Goal: Information Seeking & Learning: Check status

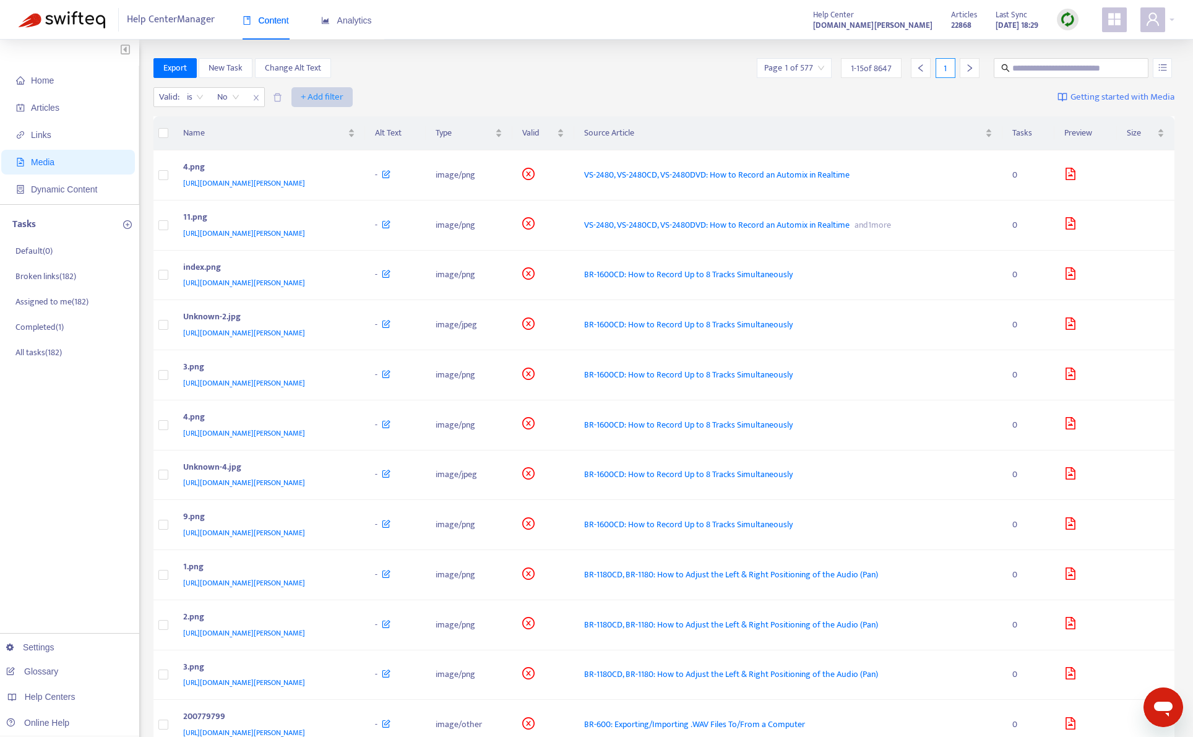
click at [318, 95] on span "+ Add filter" at bounding box center [322, 97] width 43 height 15
click at [420, 85] on div "Valid : is No + Add filter Getting started with Media" at bounding box center [663, 100] width 1021 height 34
click at [346, 83] on div "Valid : is No + Add filter Getting started with Media" at bounding box center [663, 100] width 1021 height 34
click at [343, 94] on span "+ Add filter" at bounding box center [322, 97] width 43 height 15
click at [332, 141] on span "Category" at bounding box center [322, 142] width 42 height 14
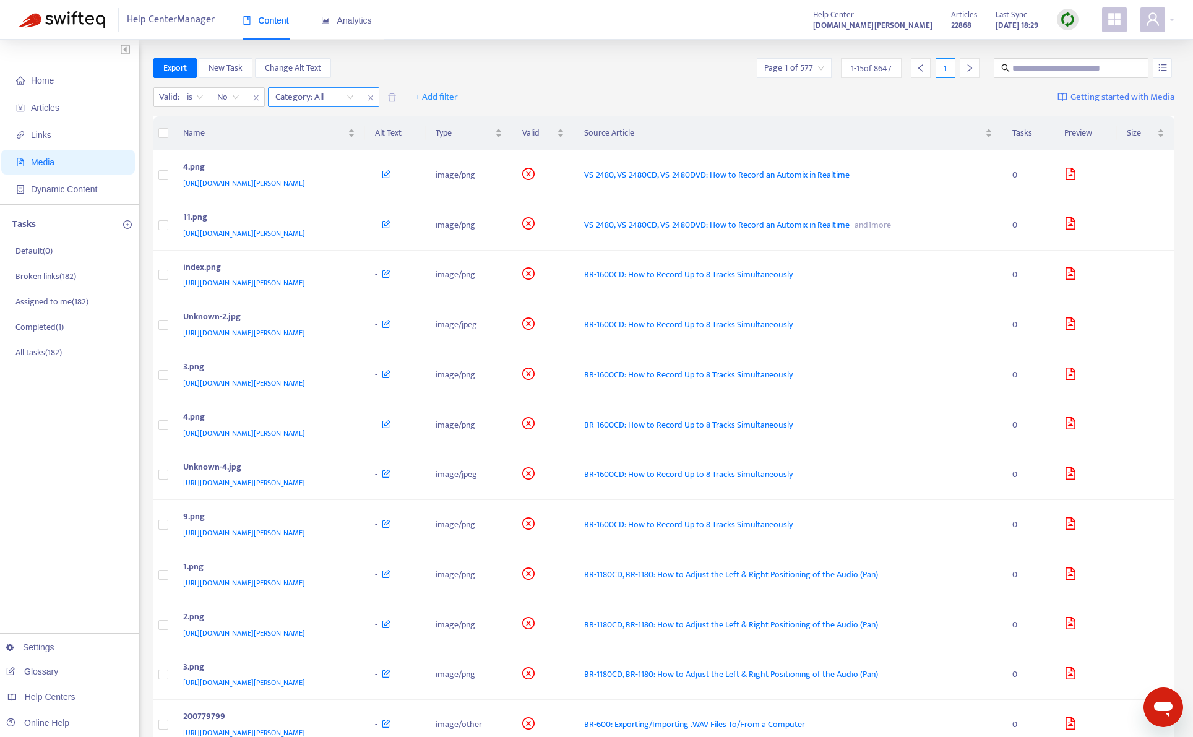
click at [287, 93] on div at bounding box center [308, 97] width 75 height 15
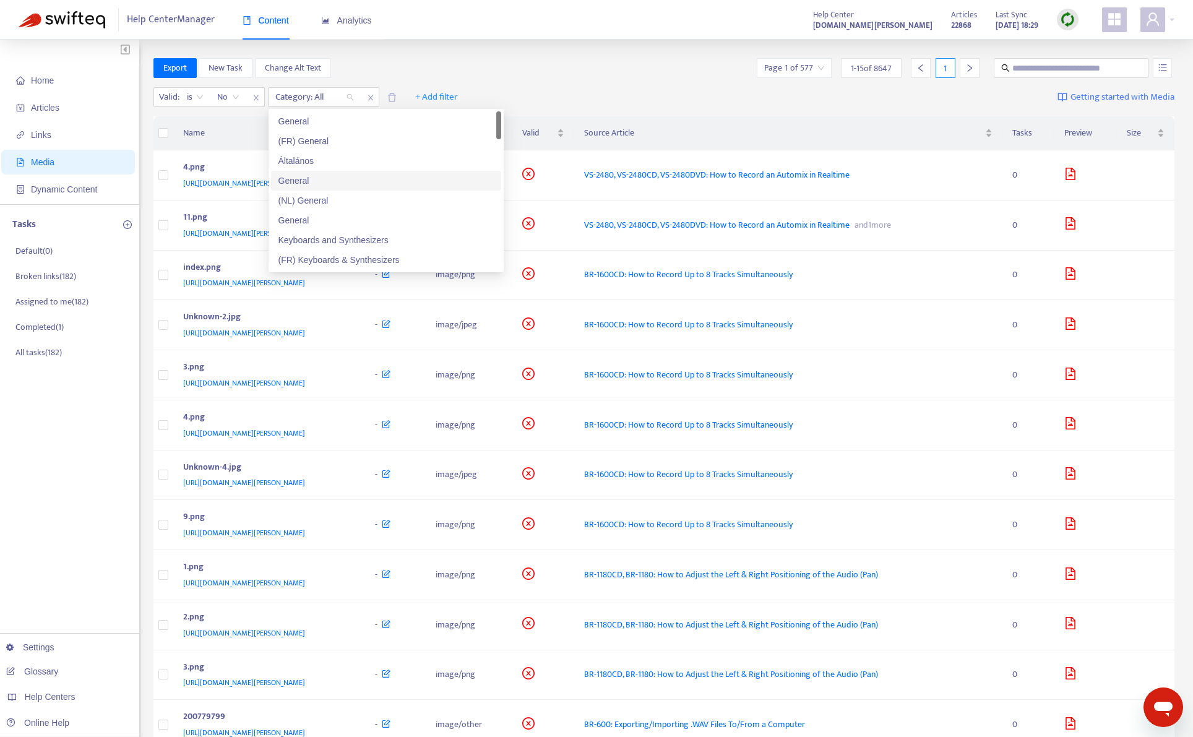
click at [371, 178] on div "General" at bounding box center [385, 181] width 215 height 14
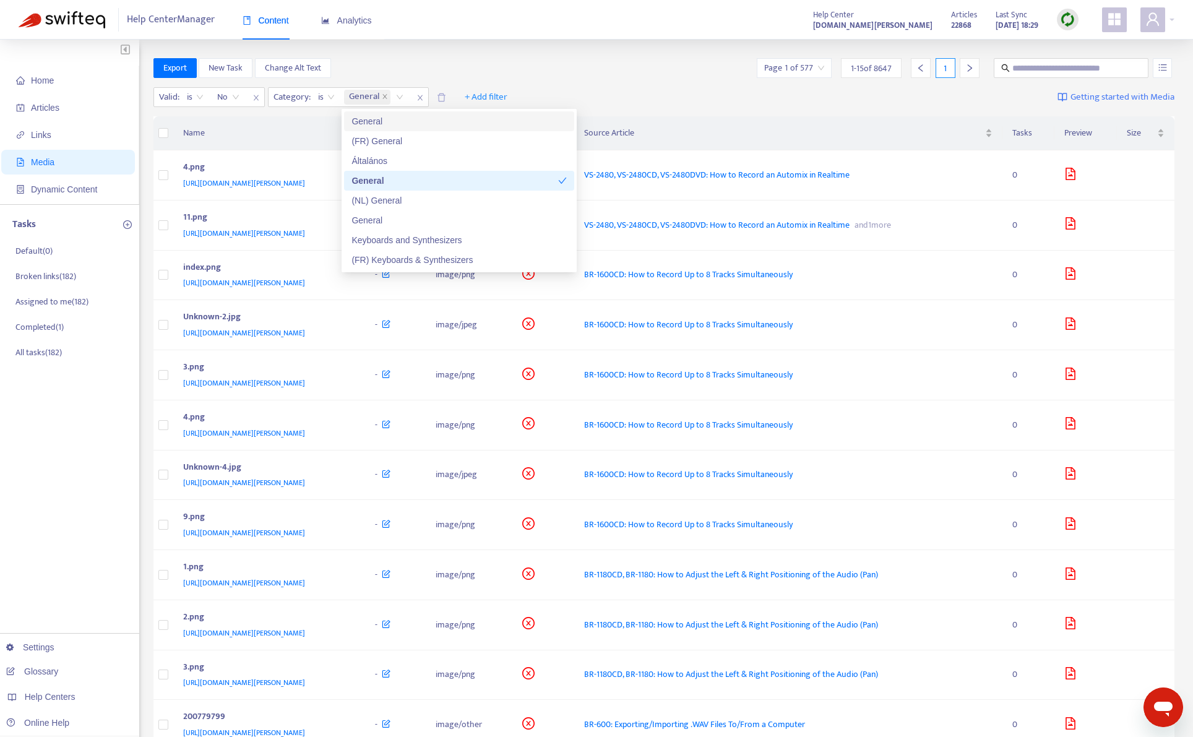
click at [573, 76] on div "Export New Task Change Alt Text Page 1 of 577 1 - 15 of 8647 1" at bounding box center [663, 68] width 1021 height 20
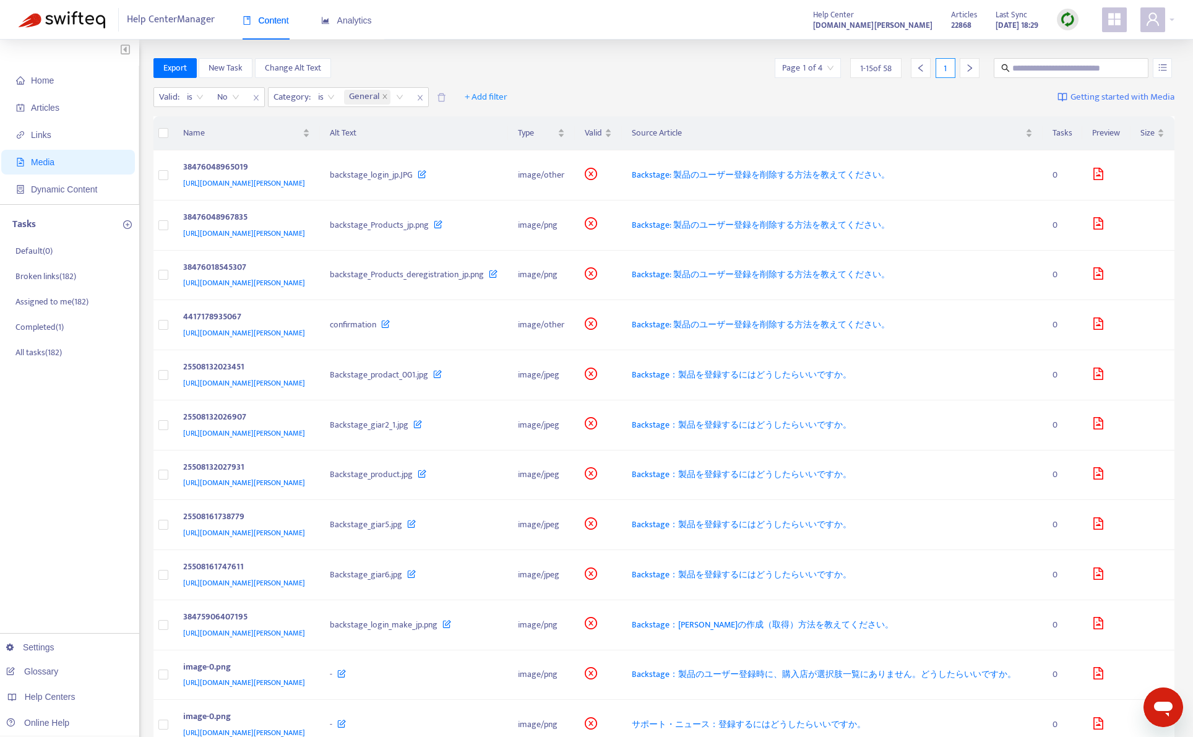
click at [813, 77] on input "search" at bounding box center [807, 68] width 51 height 19
click at [908, 131] on span "15" at bounding box center [946, 131] width 78 height 19
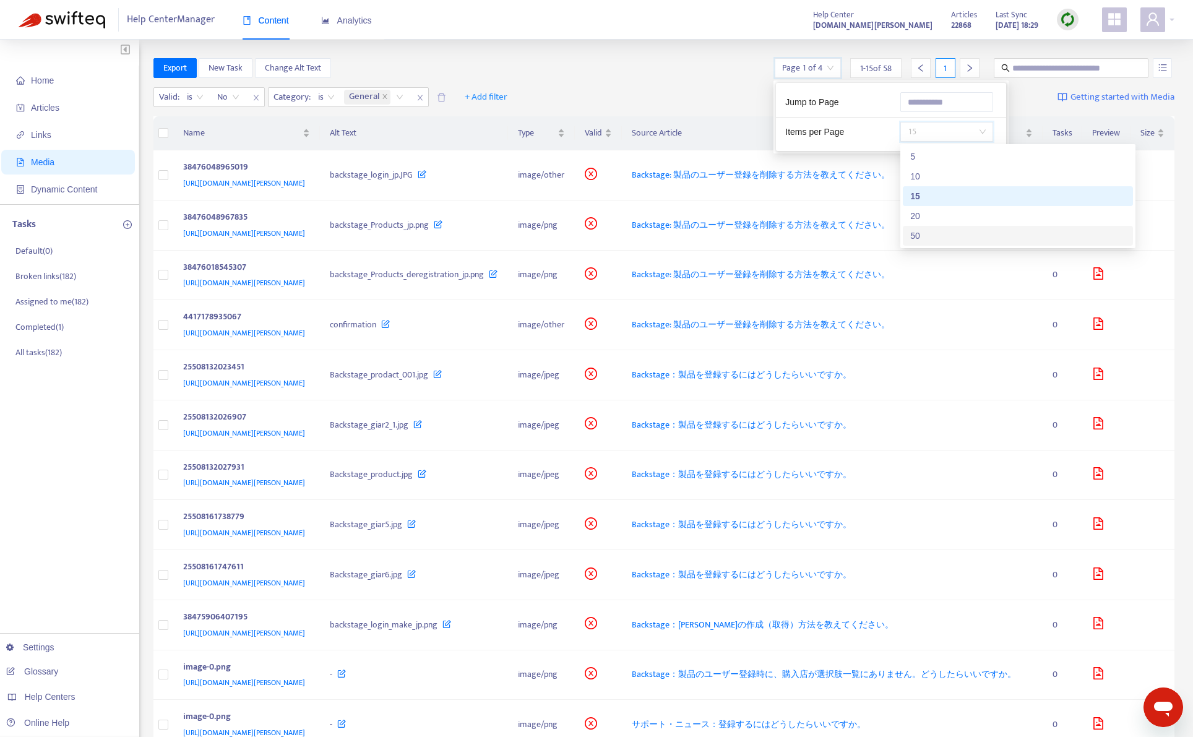
click at [921, 229] on div "50" at bounding box center [1017, 236] width 215 height 14
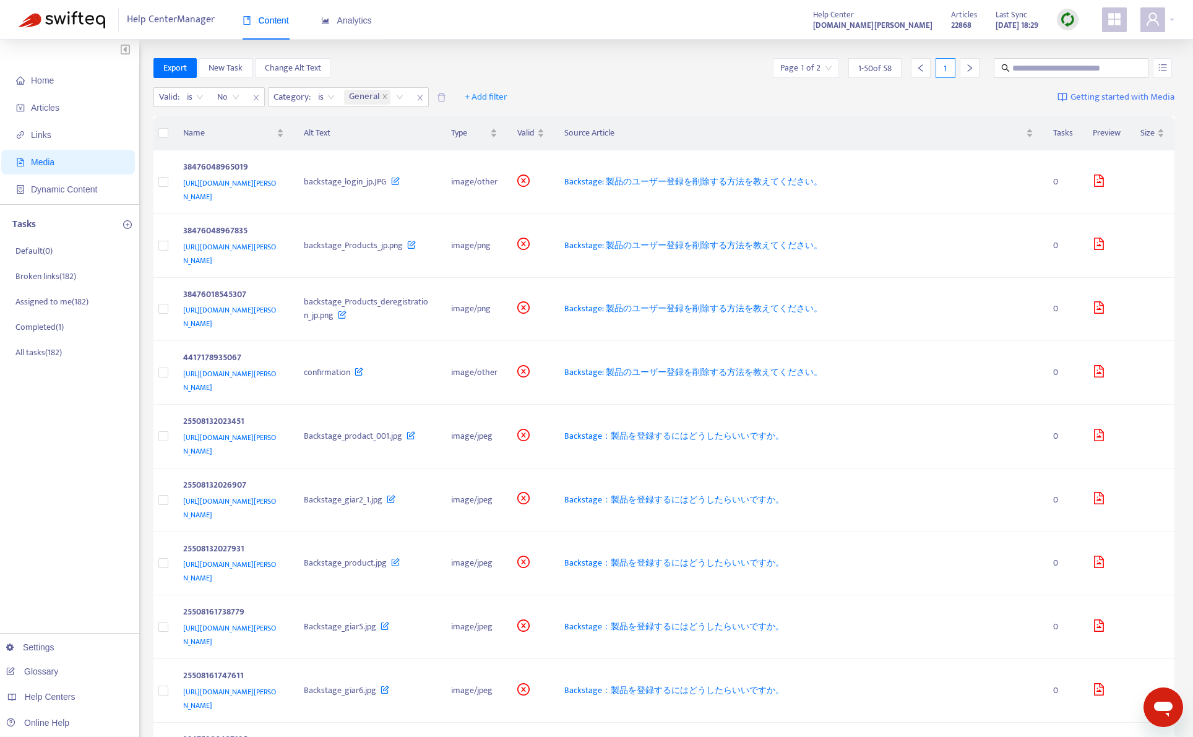
click at [666, 72] on div "Export New Task Change Alt Text Page 1 of 2 1 - 50 of 58 1" at bounding box center [663, 68] width 1021 height 20
click at [168, 74] on span "Export" at bounding box center [175, 68] width 24 height 14
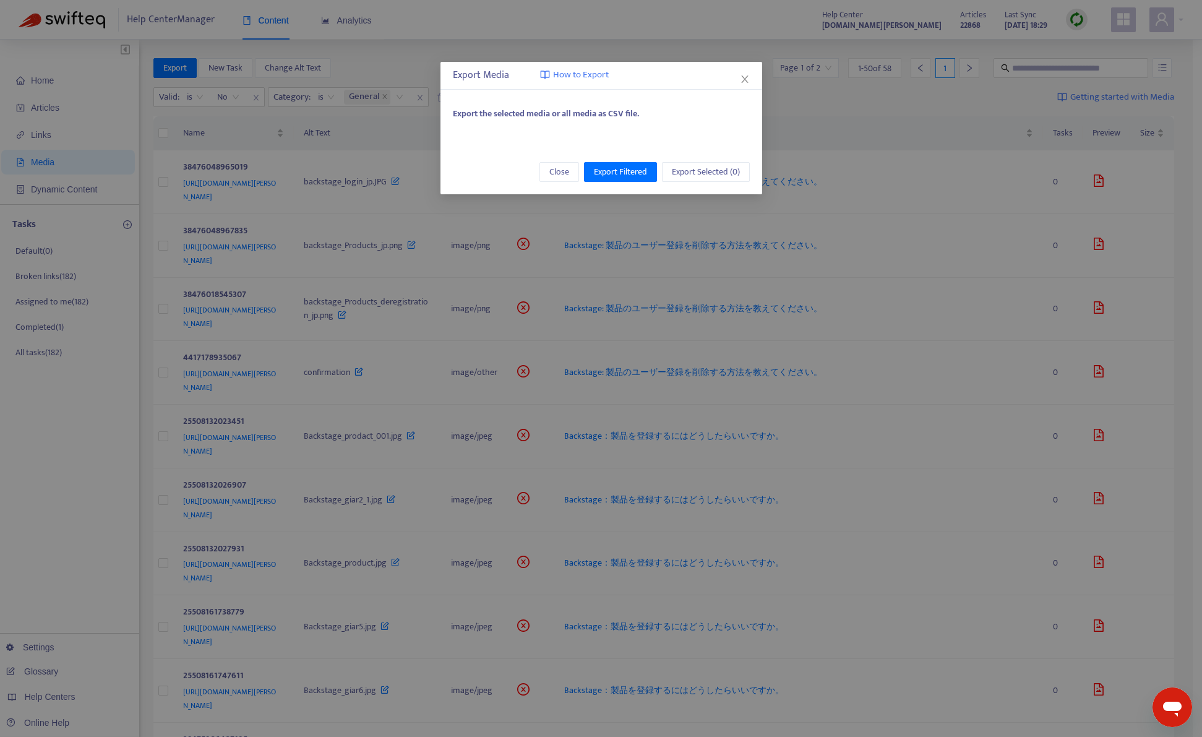
click at [799, 139] on div "Export Media How to Export Export the selected media or all media as CSV file. …" at bounding box center [601, 368] width 1202 height 737
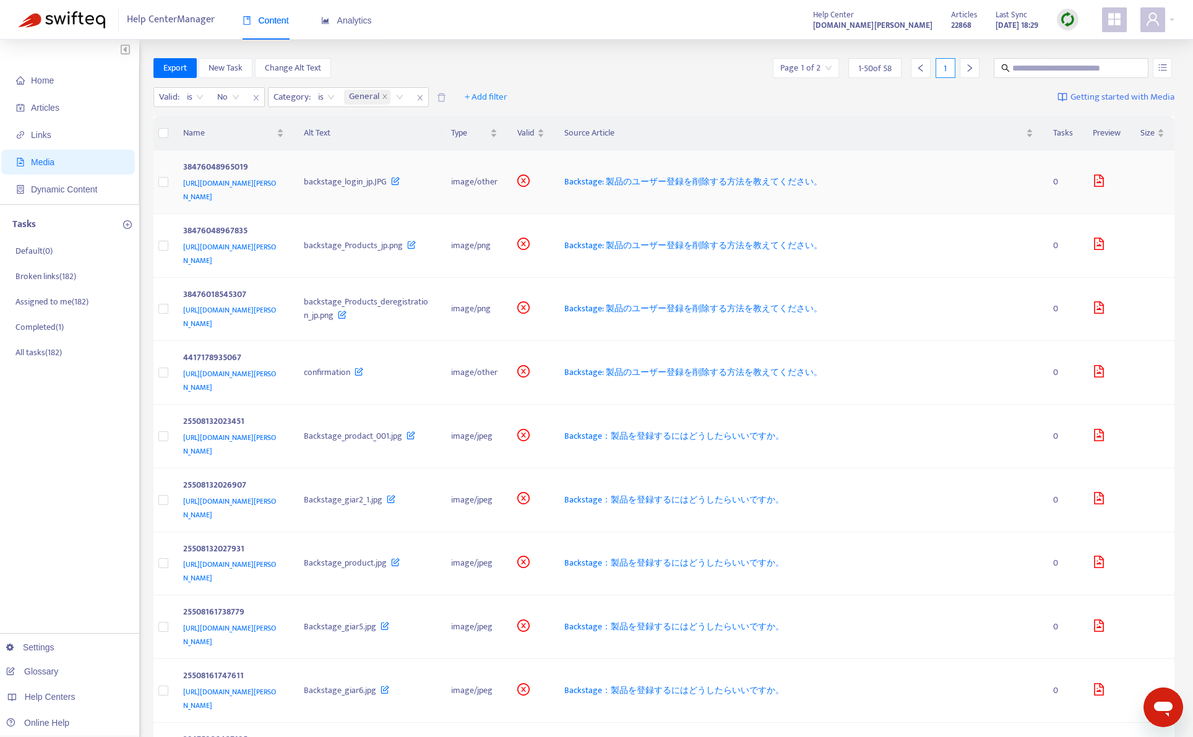
click at [294, 209] on td "38476048965019 [URL][DOMAIN_NAME][PERSON_NAME]" at bounding box center [233, 182] width 121 height 64
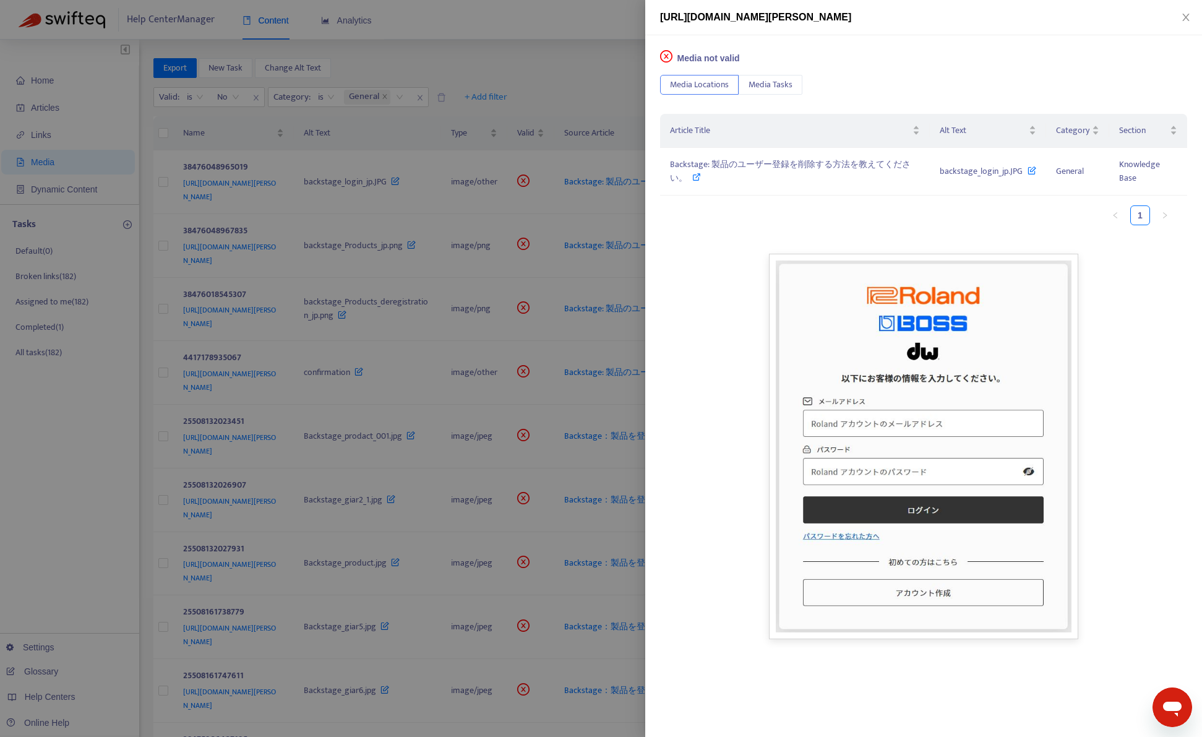
click at [337, 233] on div at bounding box center [601, 368] width 1202 height 737
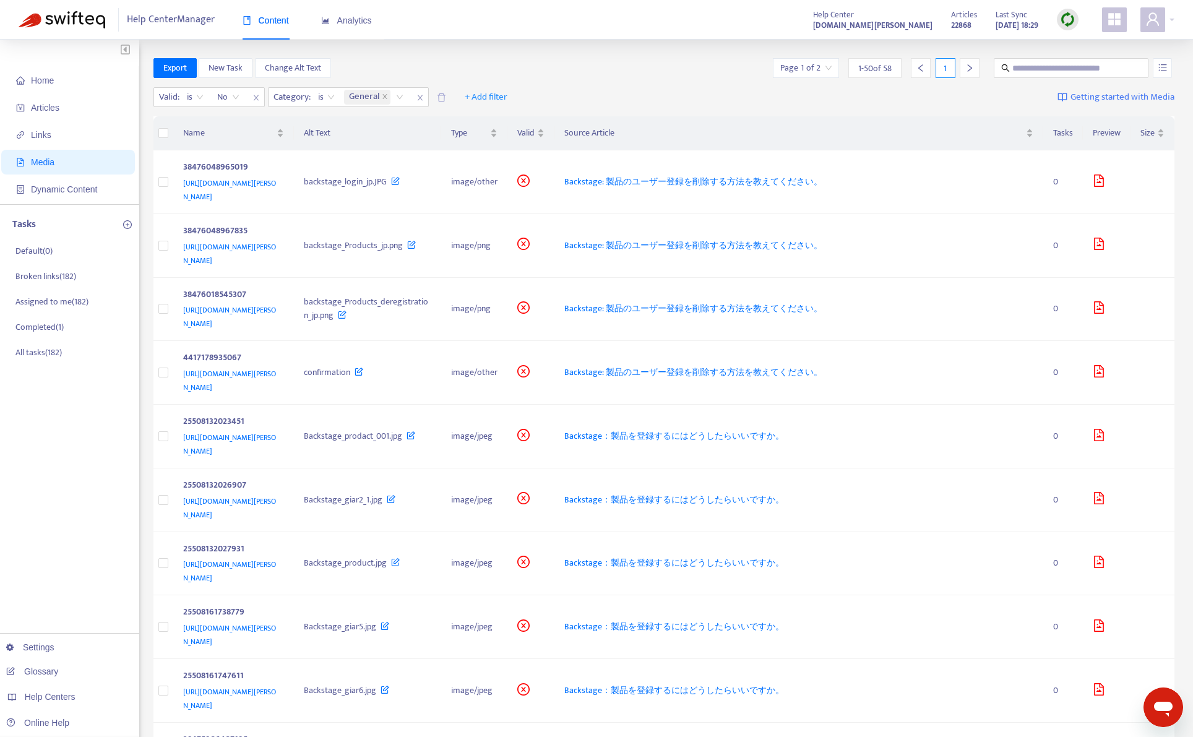
click at [280, 233] on div "38476048967835" at bounding box center [231, 232] width 96 height 16
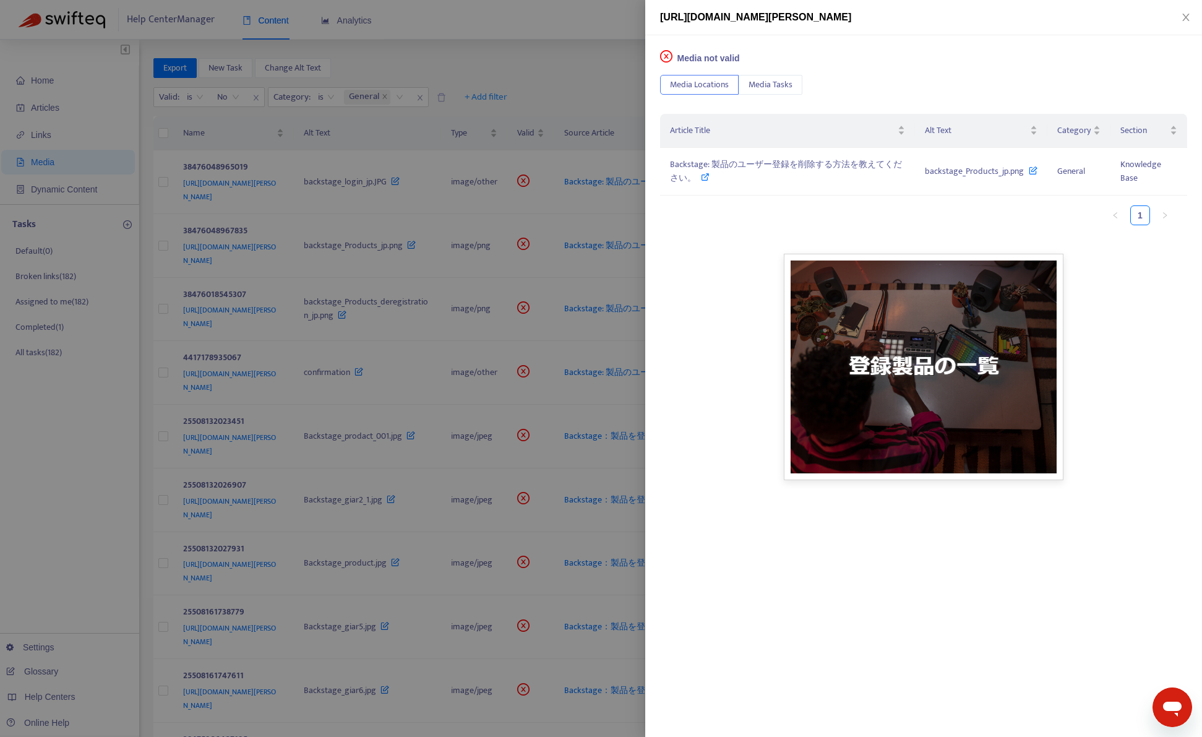
click at [334, 283] on div at bounding box center [601, 368] width 1202 height 737
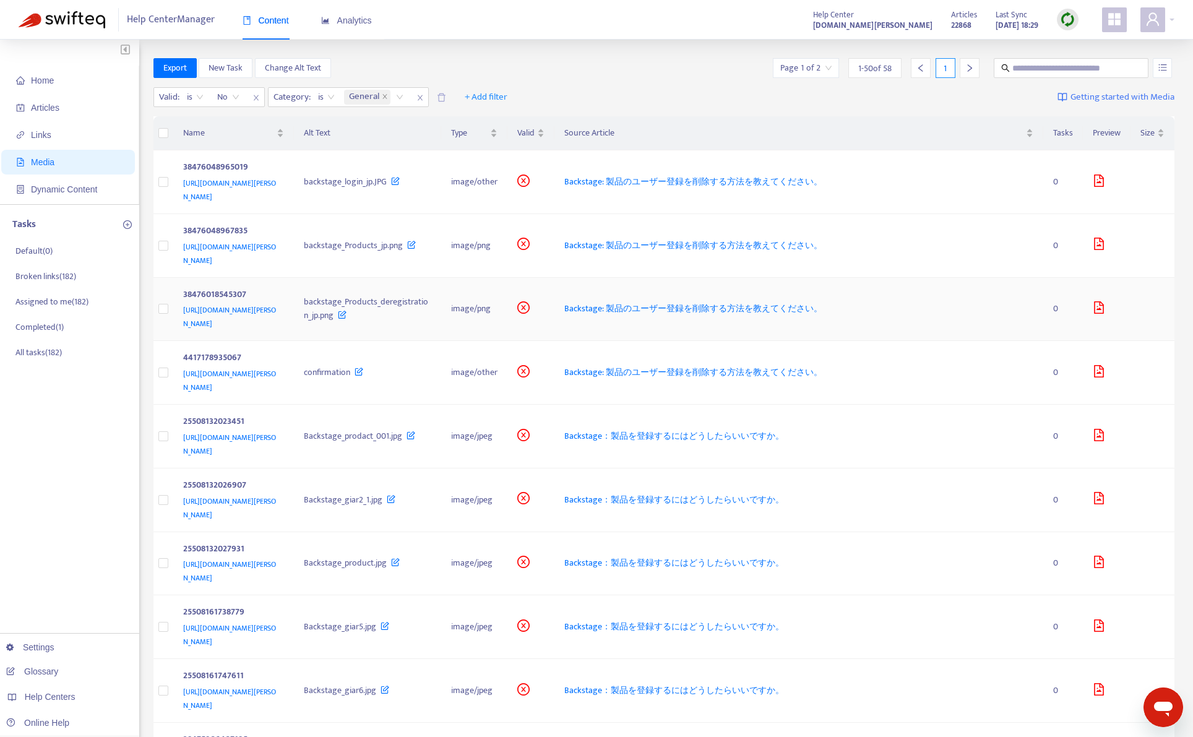
click at [280, 288] on div "38476018545307" at bounding box center [231, 296] width 96 height 16
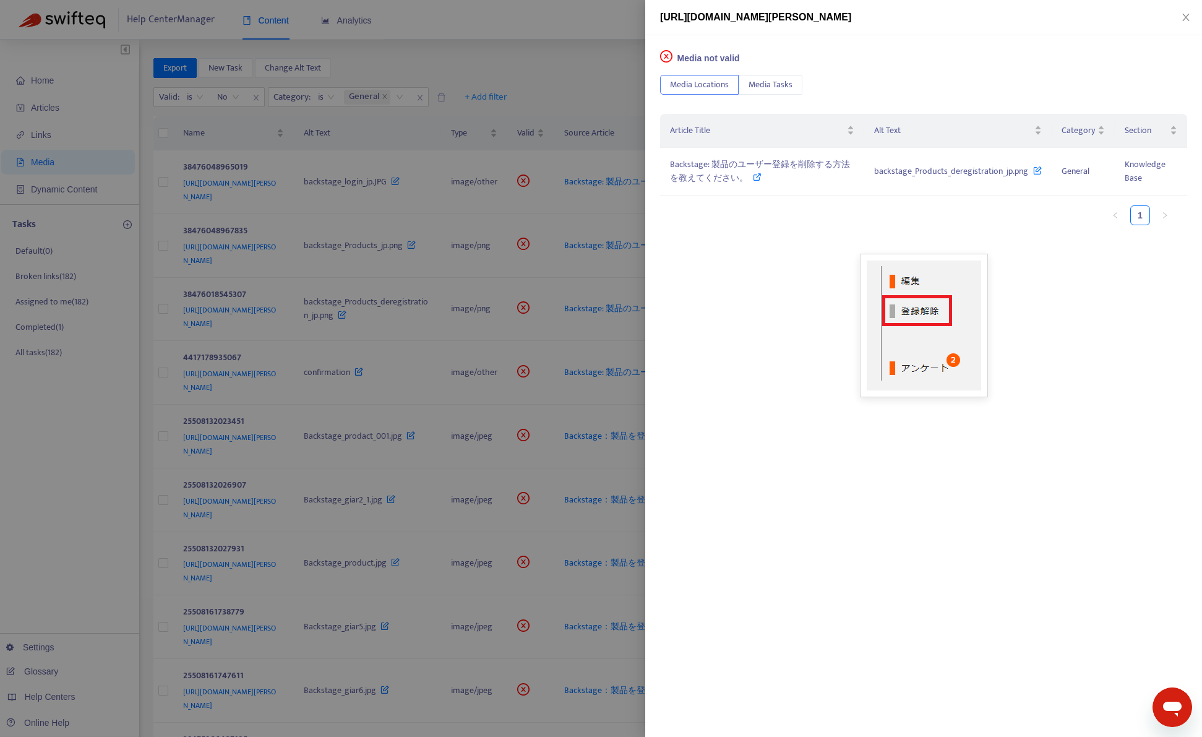
click at [332, 327] on div at bounding box center [601, 368] width 1202 height 737
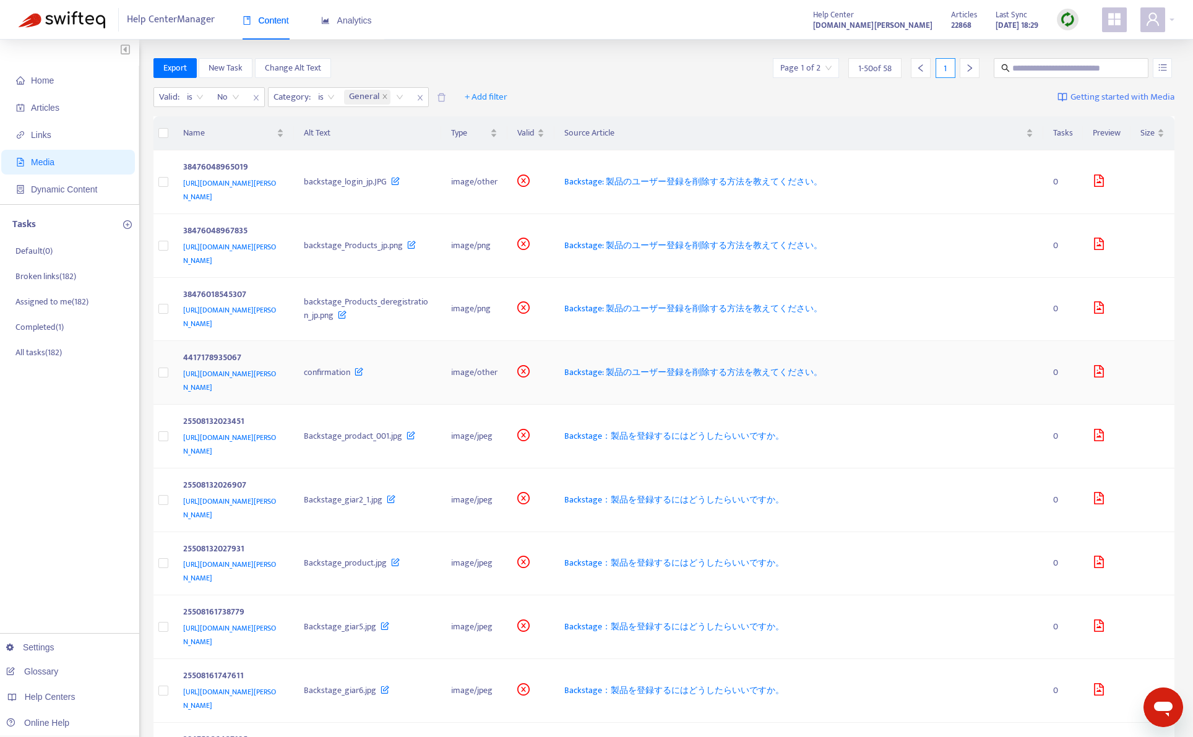
click at [276, 368] on span "[URL][DOMAIN_NAME][PERSON_NAME]" at bounding box center [229, 380] width 93 height 26
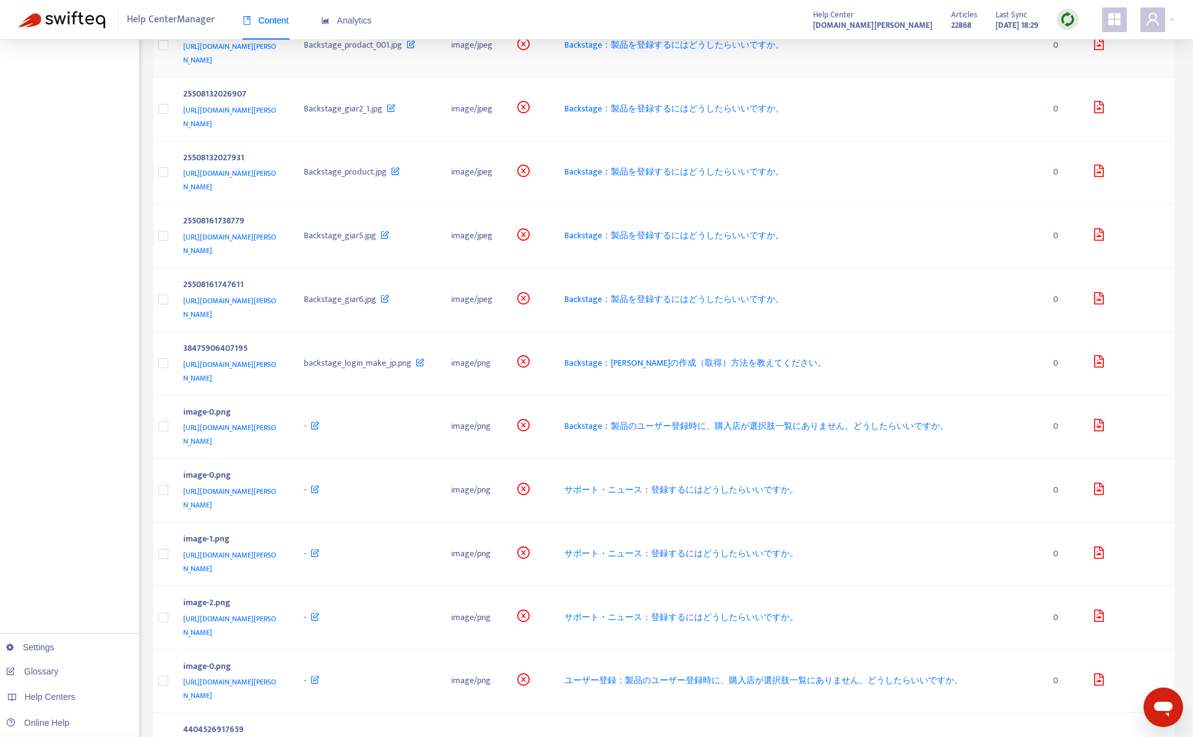
scroll to position [433, 0]
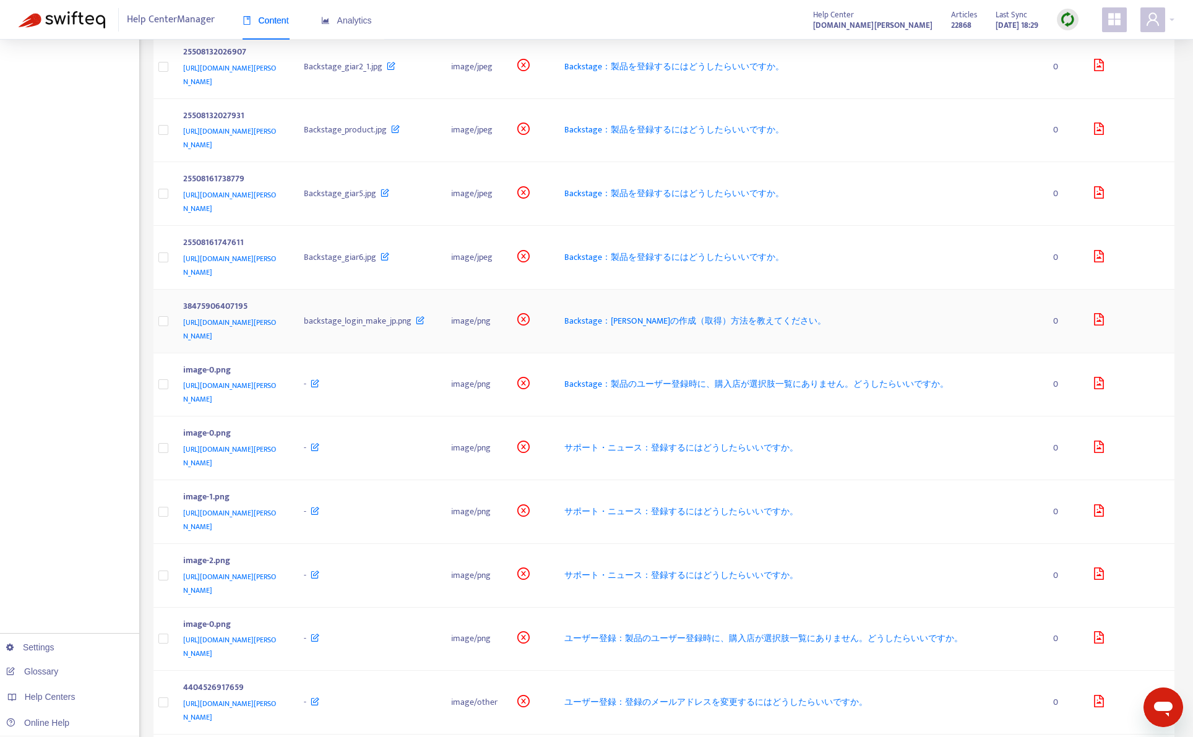
click at [280, 333] on div "[URL][DOMAIN_NAME][PERSON_NAME]" at bounding box center [231, 328] width 96 height 27
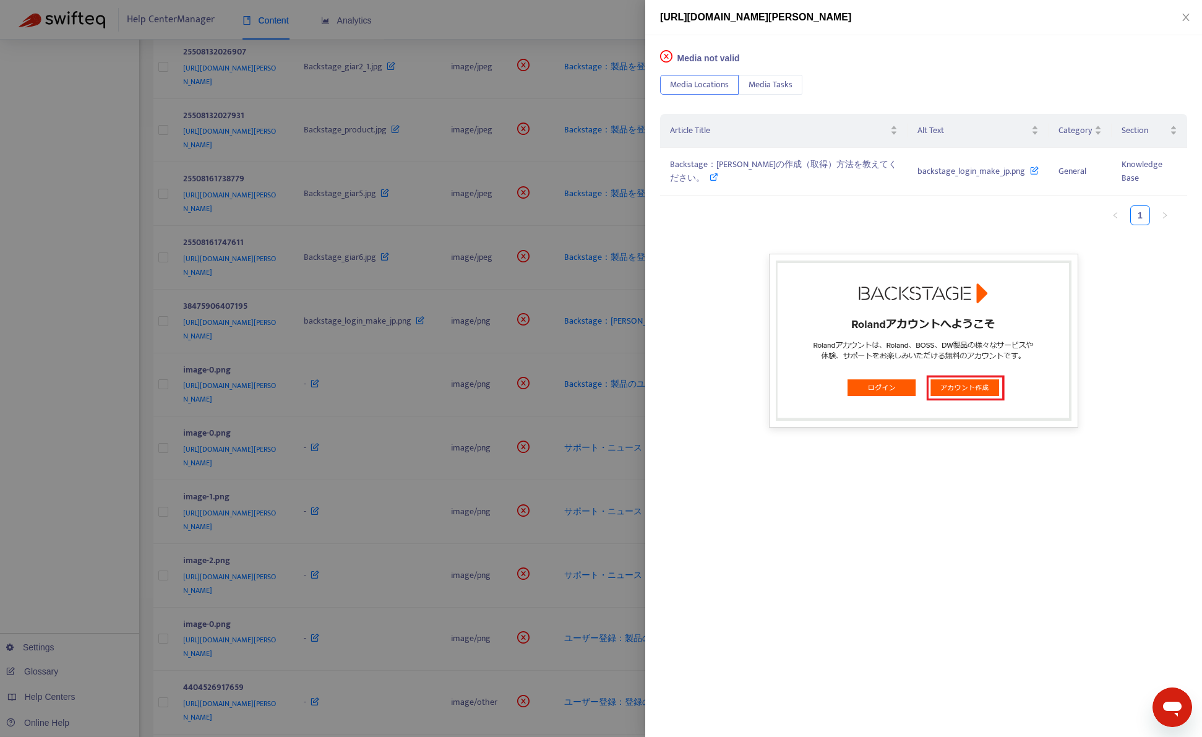
click at [341, 405] on div at bounding box center [601, 368] width 1202 height 737
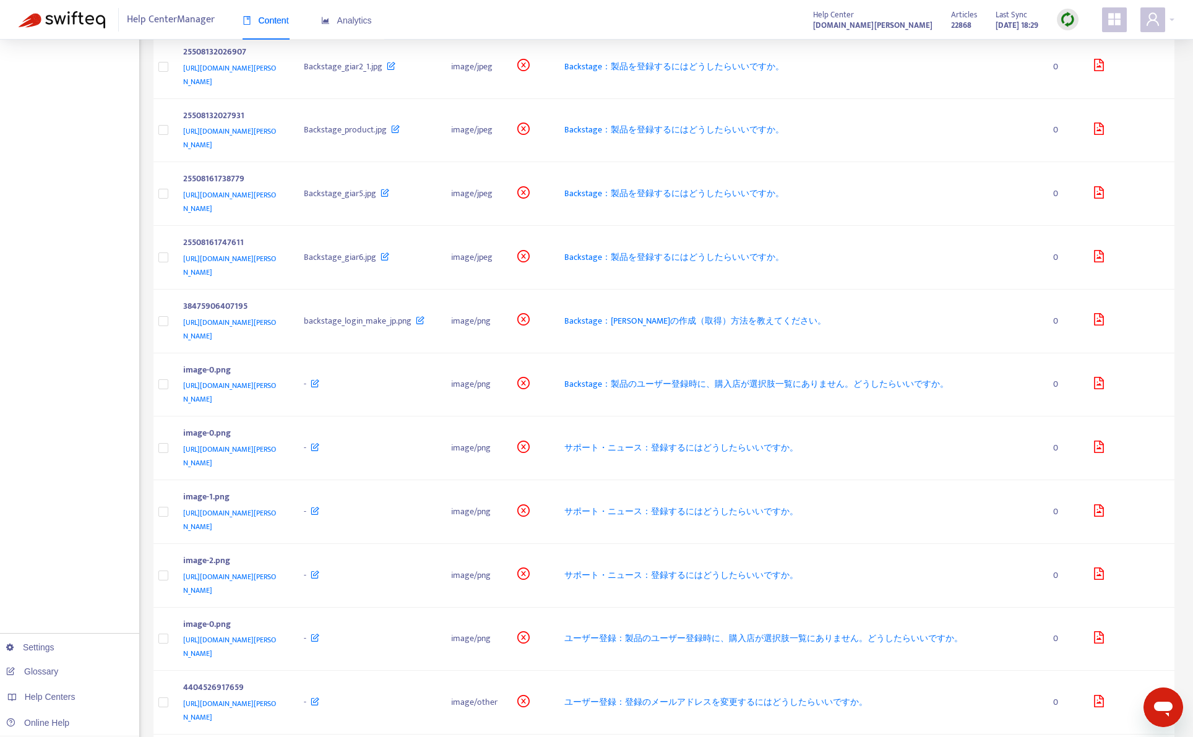
click at [280, 405] on div "[URL][DOMAIN_NAME][PERSON_NAME]" at bounding box center [231, 392] width 96 height 27
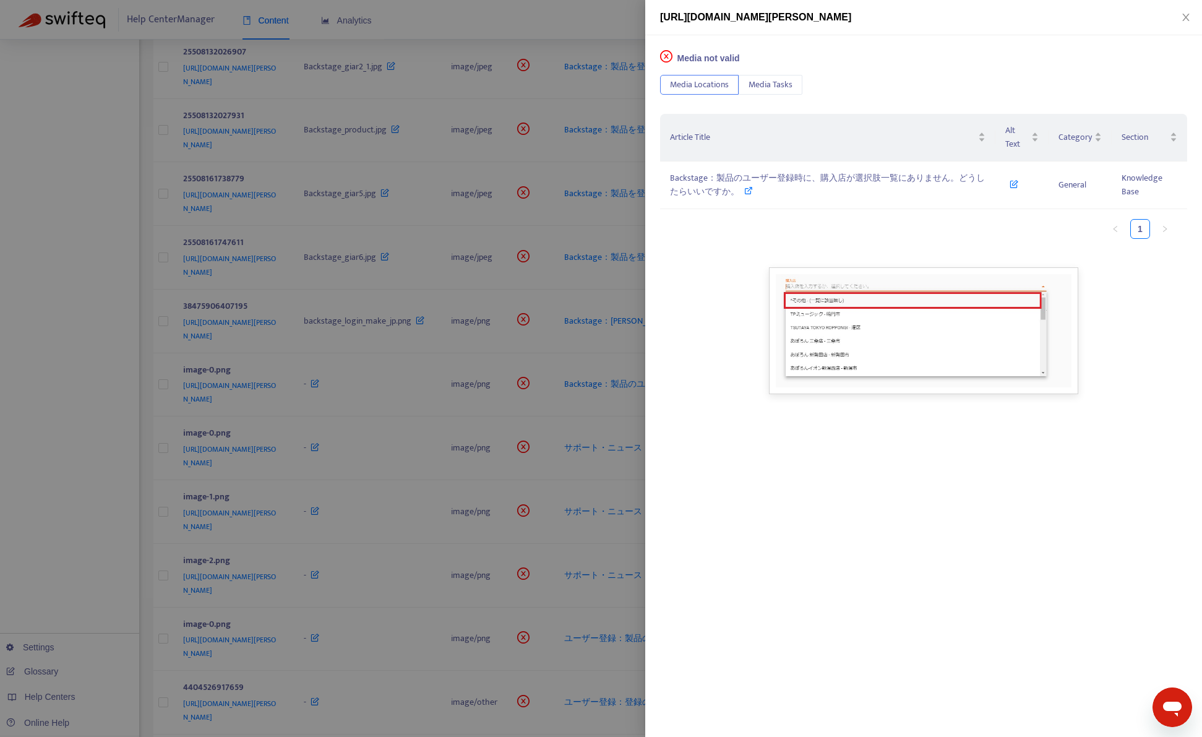
click at [341, 405] on div at bounding box center [601, 368] width 1202 height 737
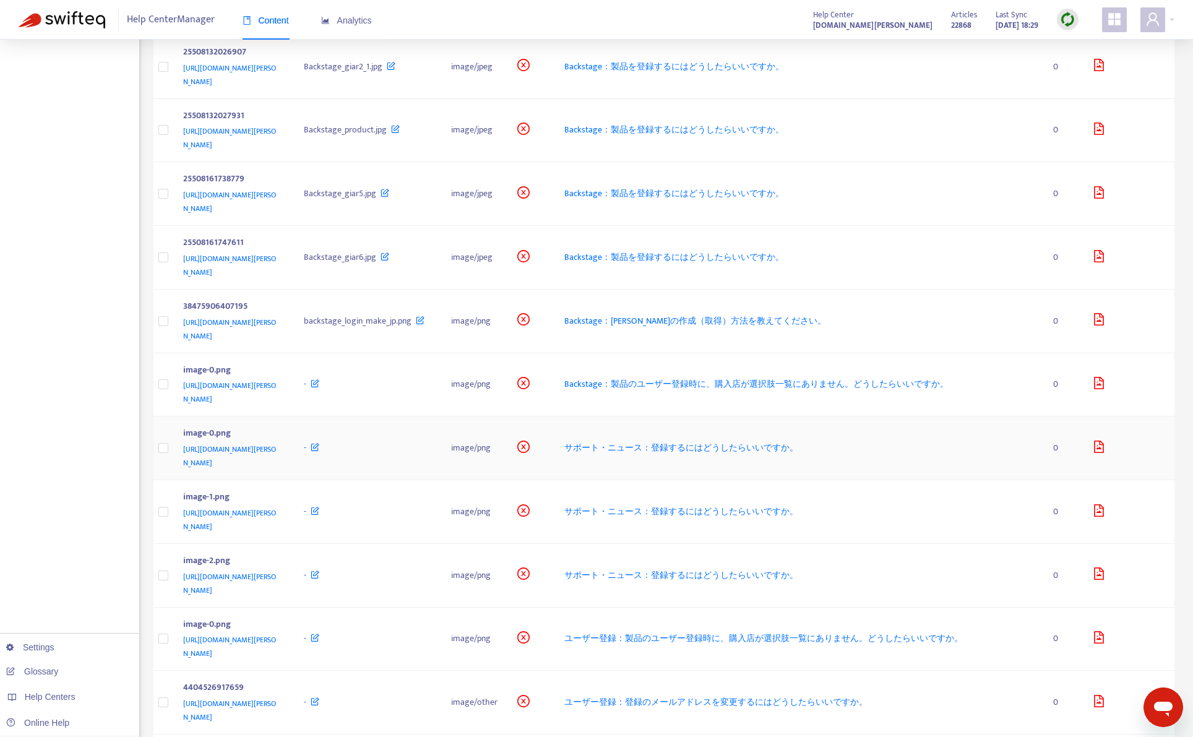
click at [294, 441] on td "image-0.png [URL][DOMAIN_NAME][PERSON_NAME]" at bounding box center [233, 448] width 121 height 64
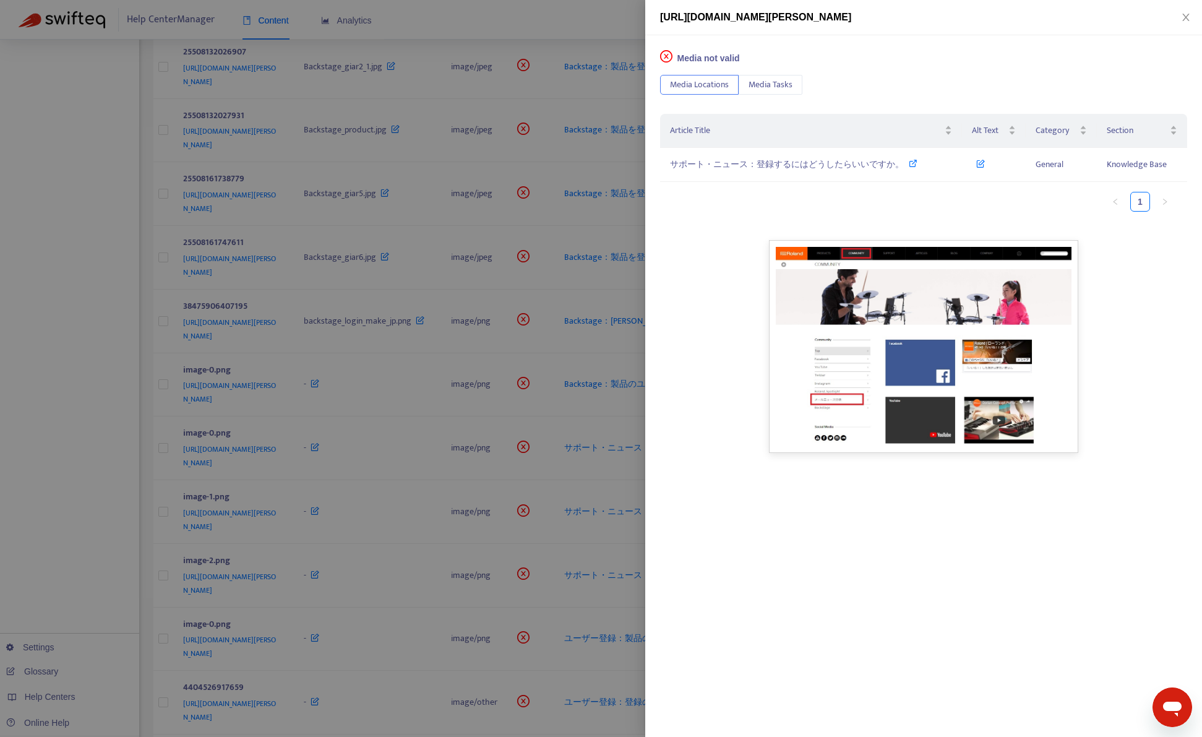
click at [369, 499] on div at bounding box center [601, 368] width 1202 height 737
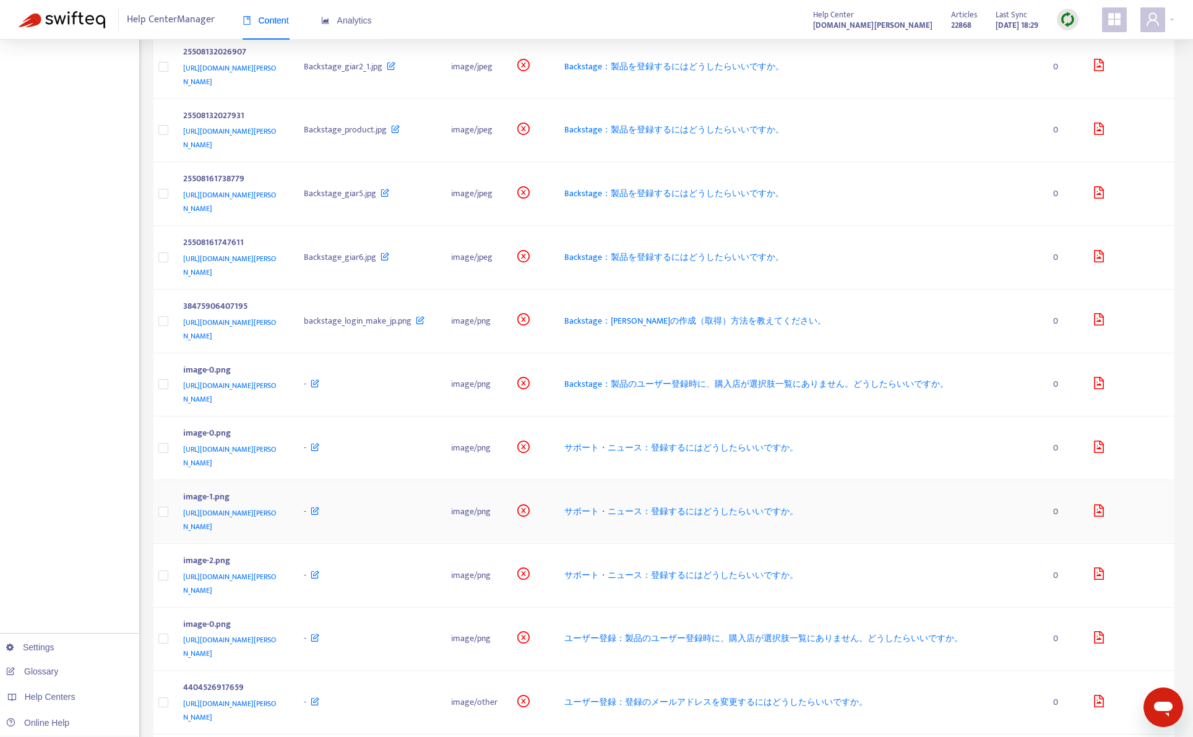
click at [294, 533] on td "image-1.png [URL][DOMAIN_NAME][PERSON_NAME]" at bounding box center [233, 512] width 121 height 64
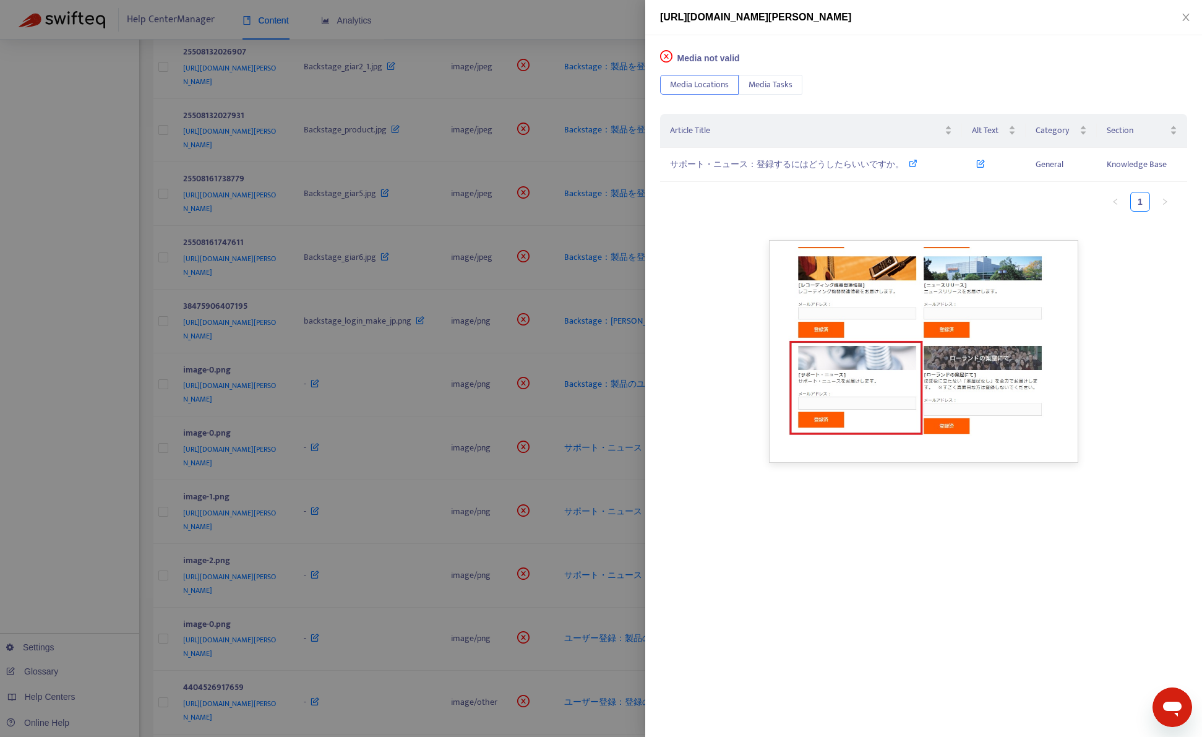
click at [367, 555] on div at bounding box center [601, 368] width 1202 height 737
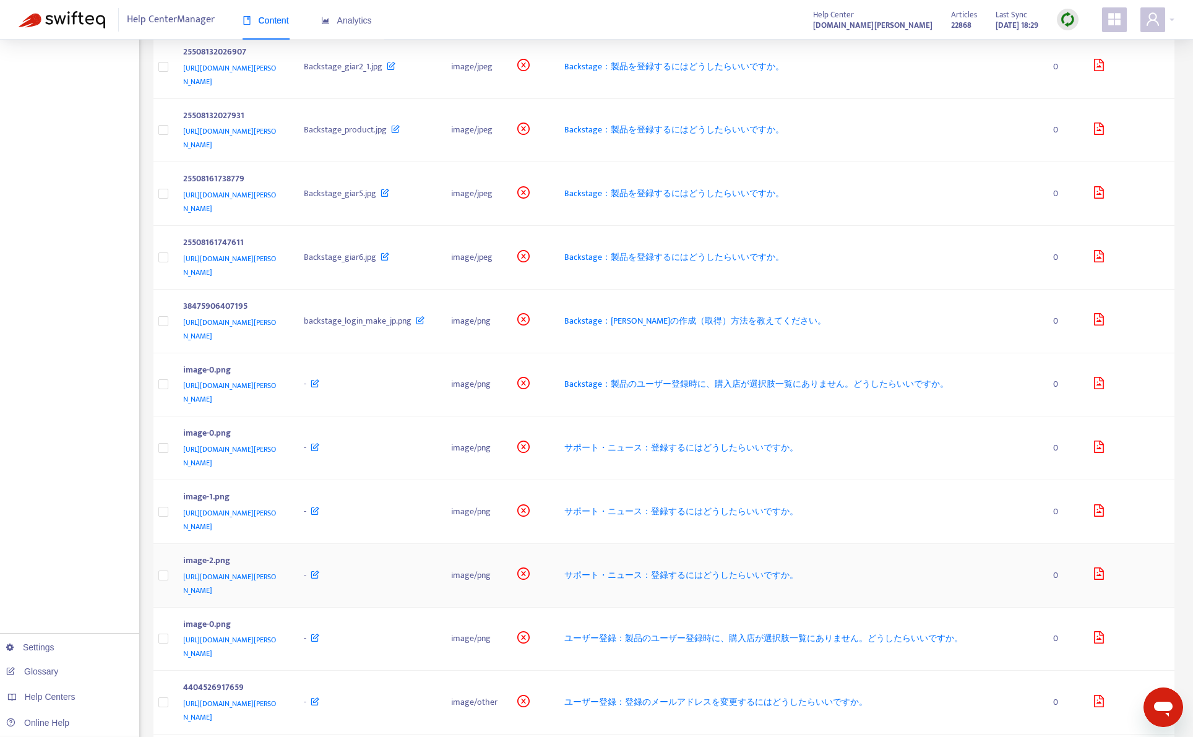
click at [294, 559] on td "image-2.png [URL][DOMAIN_NAME][PERSON_NAME]" at bounding box center [233, 576] width 121 height 64
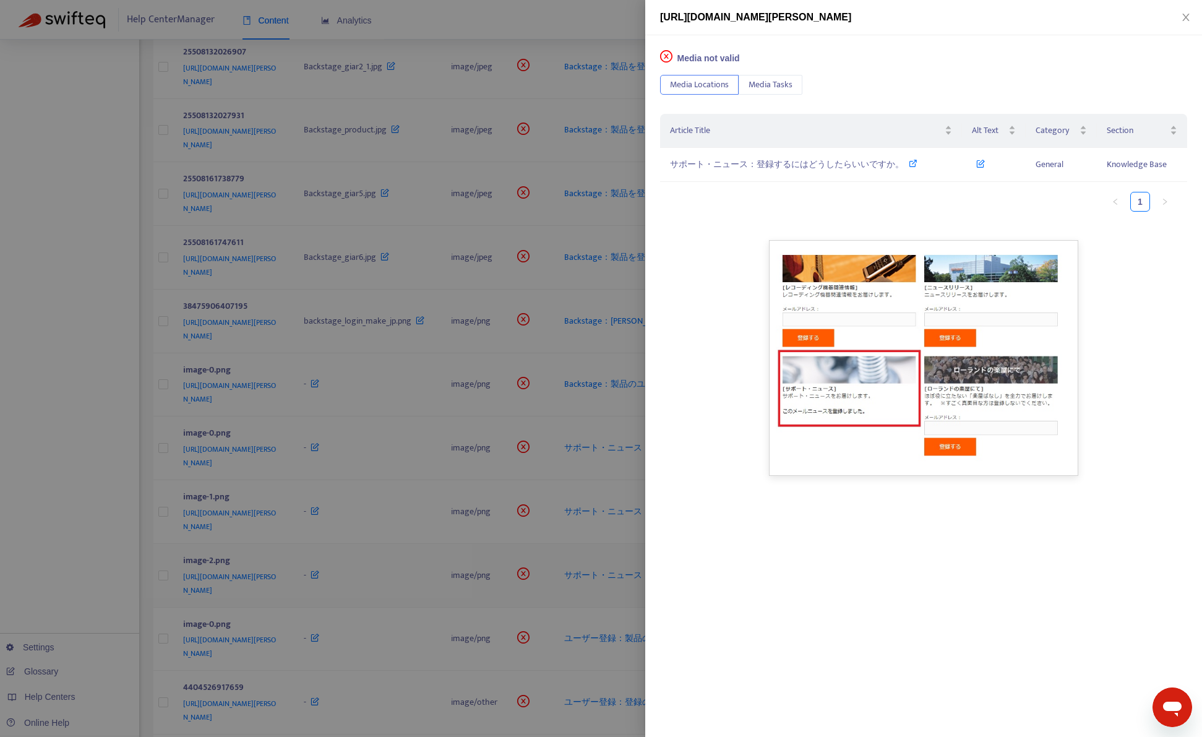
click at [367, 559] on div at bounding box center [601, 368] width 1202 height 737
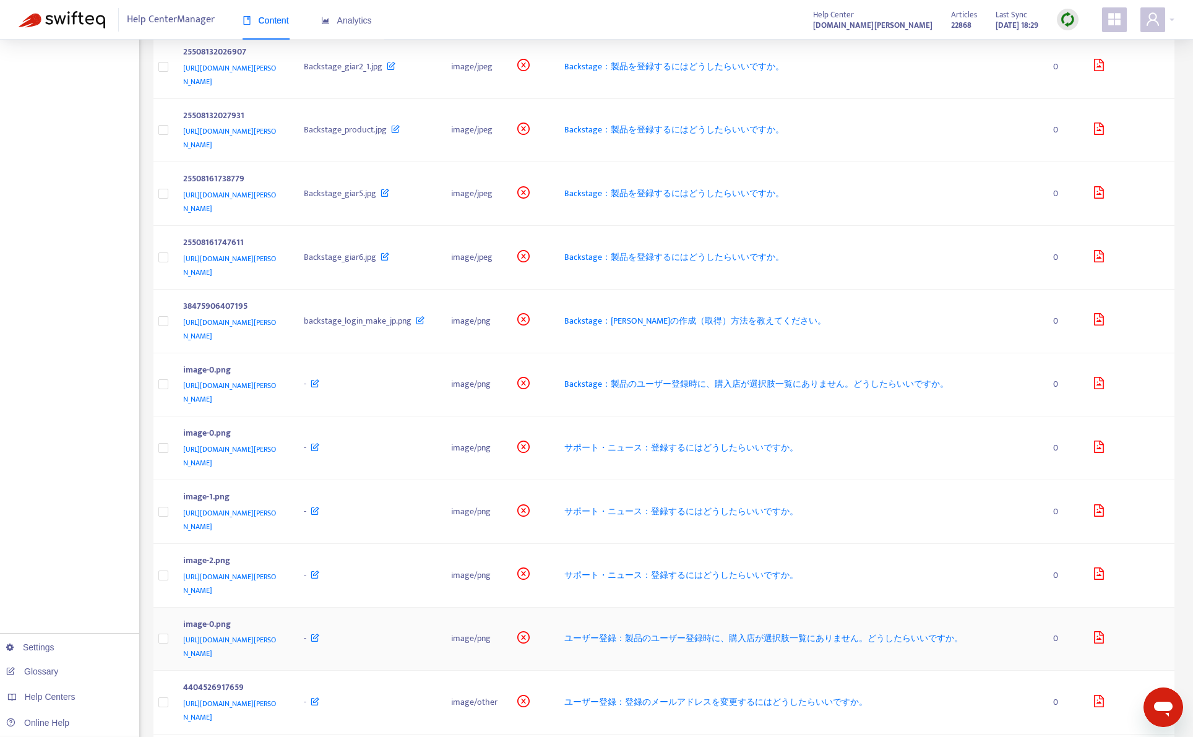
click at [294, 630] on td "image-0.png [URL][DOMAIN_NAME][PERSON_NAME]" at bounding box center [233, 639] width 121 height 64
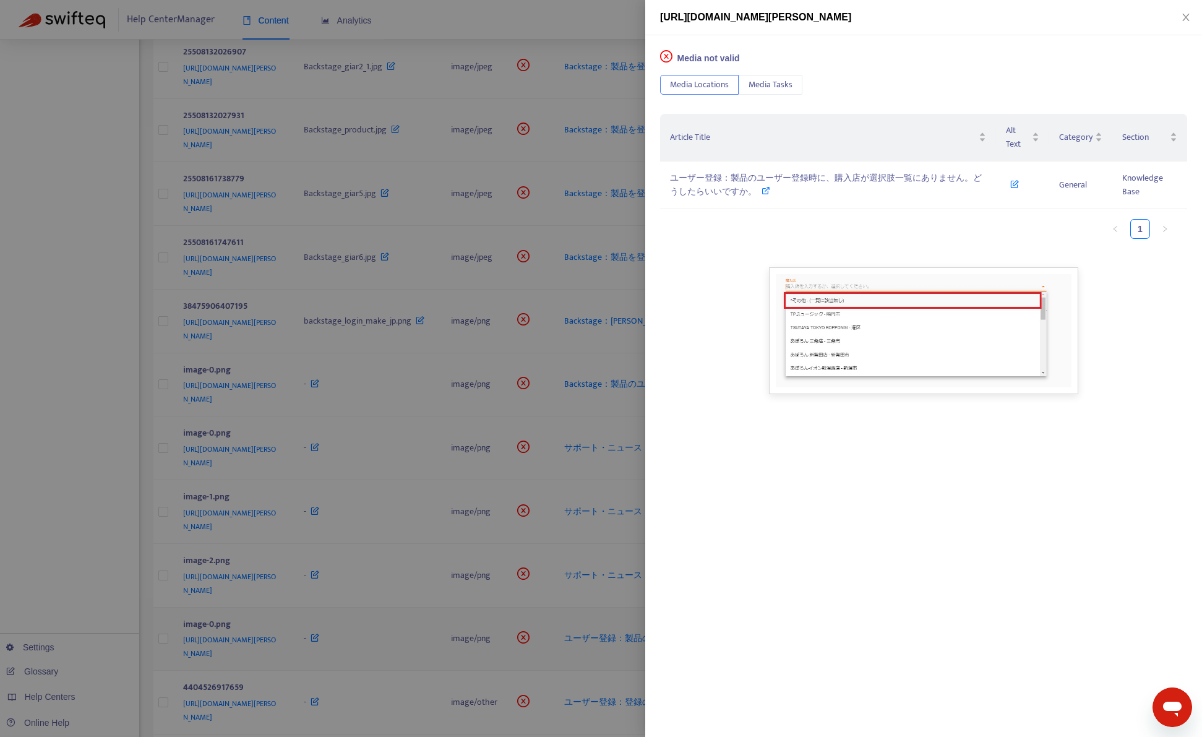
click at [367, 630] on div at bounding box center [601, 368] width 1202 height 737
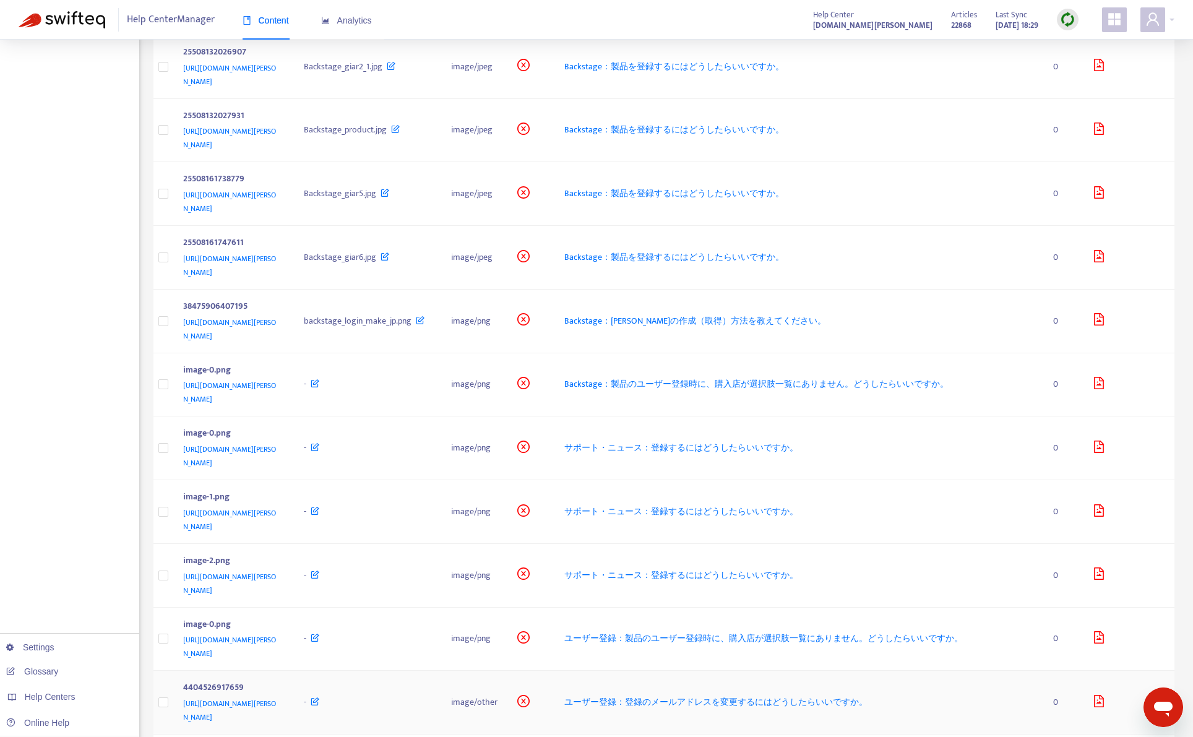
click at [294, 687] on td "4404526917659 [URL][DOMAIN_NAME][PERSON_NAME]" at bounding box center [233, 703] width 121 height 64
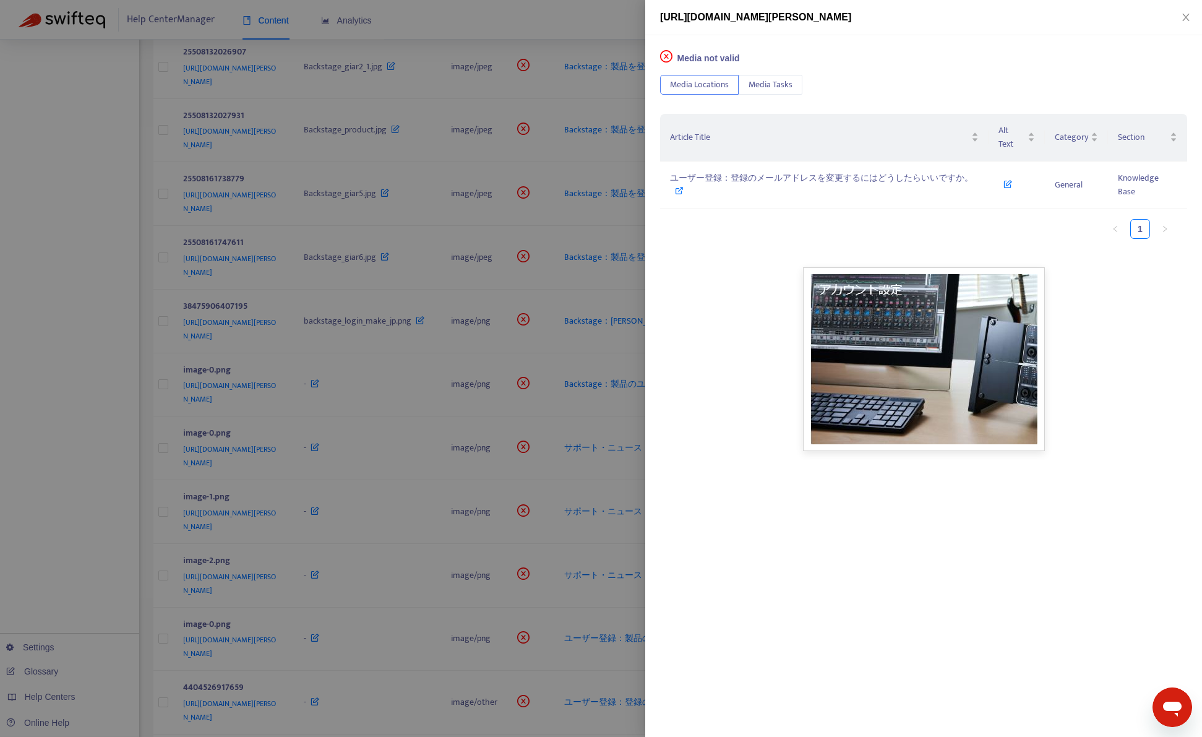
click at [367, 598] on div at bounding box center [601, 368] width 1202 height 737
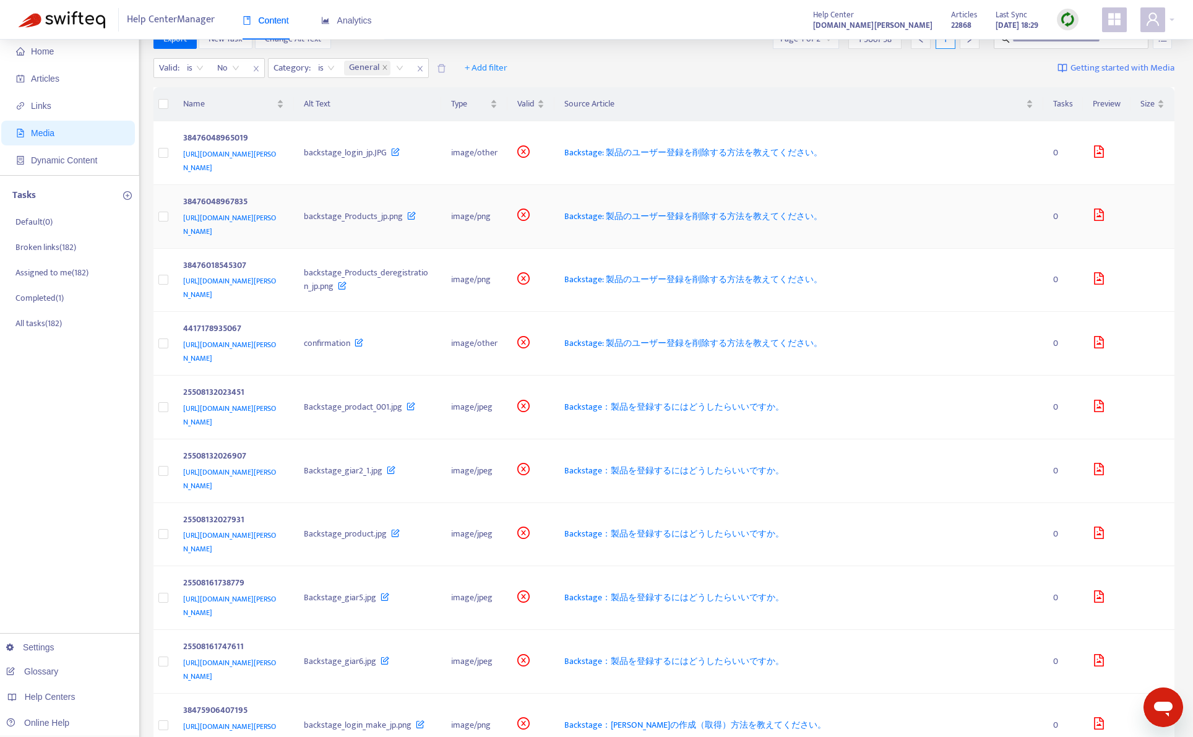
scroll to position [0, 0]
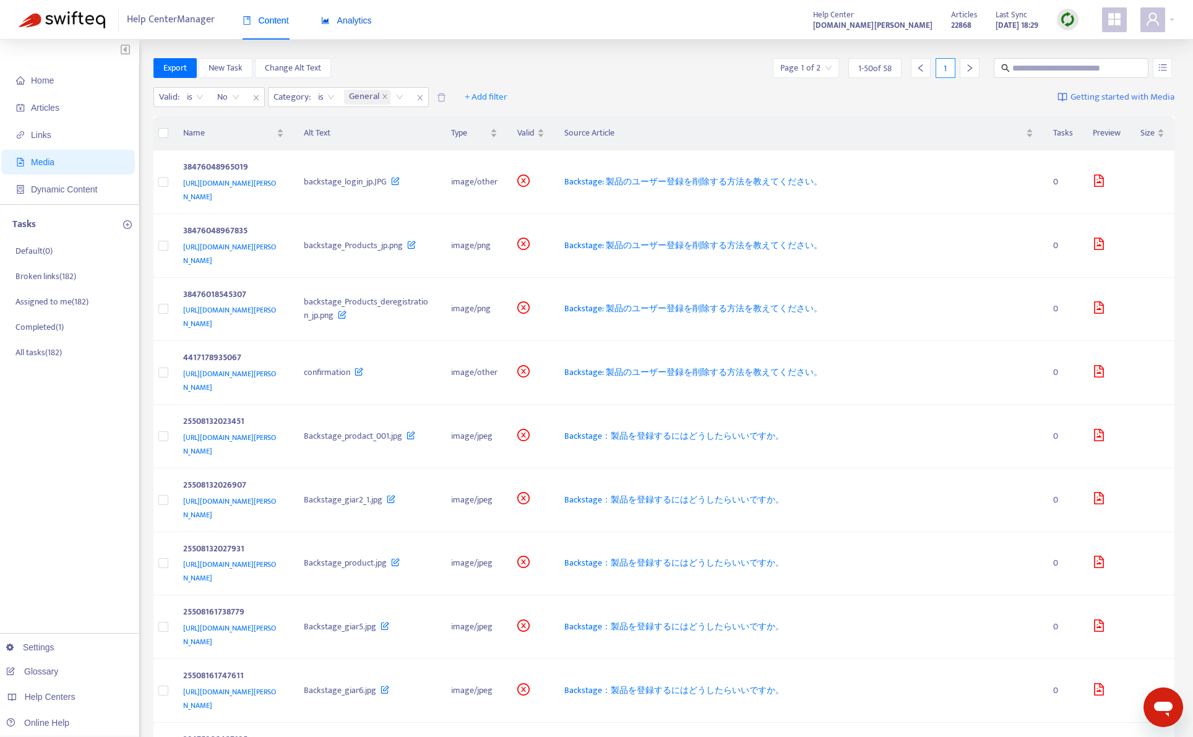
click at [358, 23] on span "Analytics" at bounding box center [346, 20] width 51 height 10
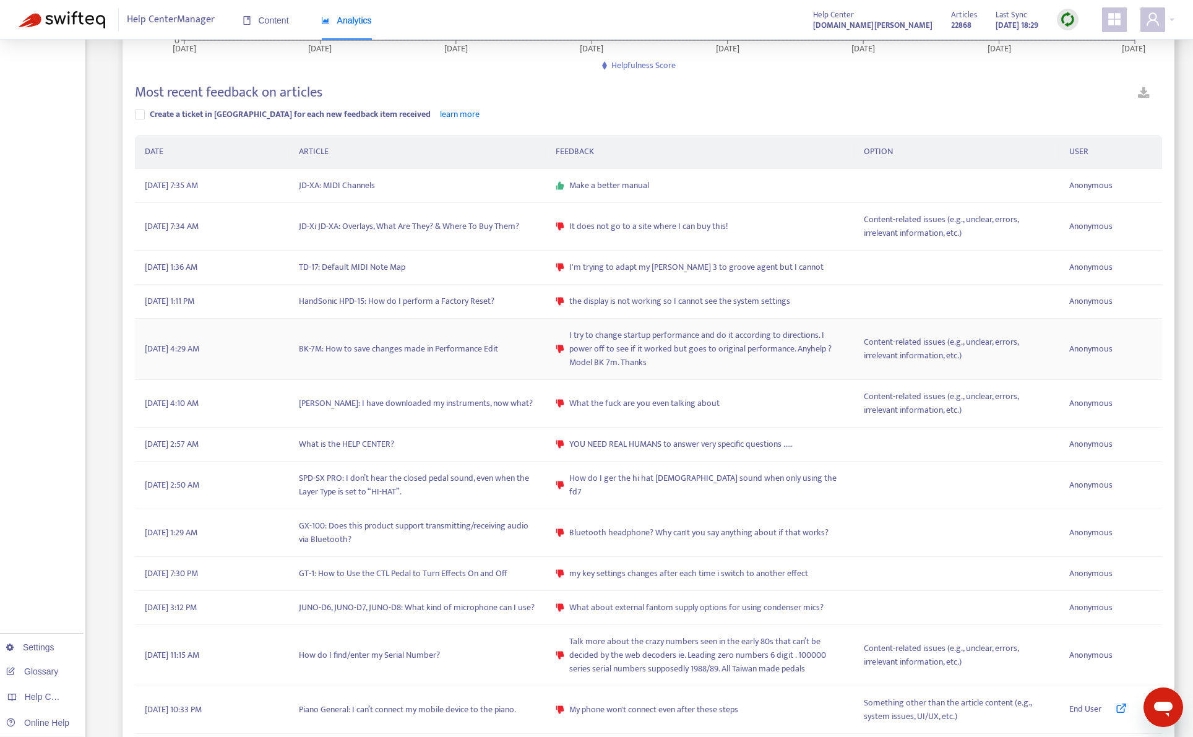
scroll to position [309, 0]
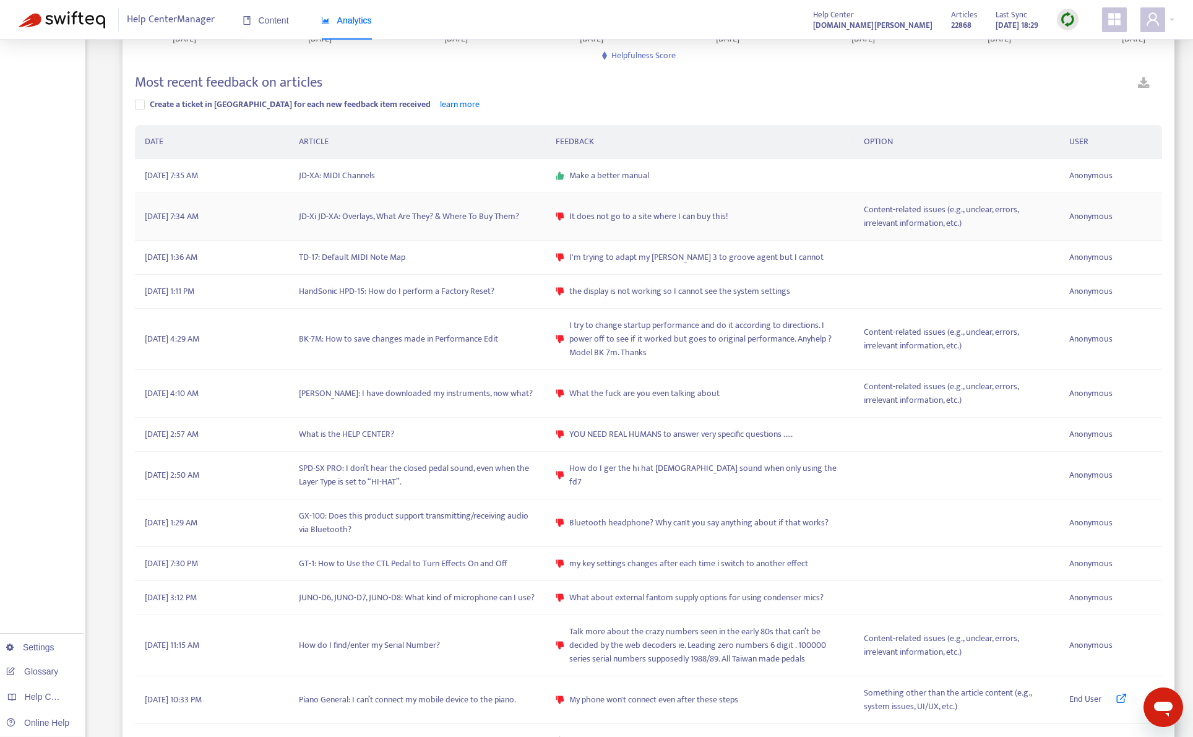
click at [413, 220] on td "JD-Xi JD-XA: Overlays, What Are They? & Where To Buy Them?" at bounding box center [417, 217] width 257 height 48
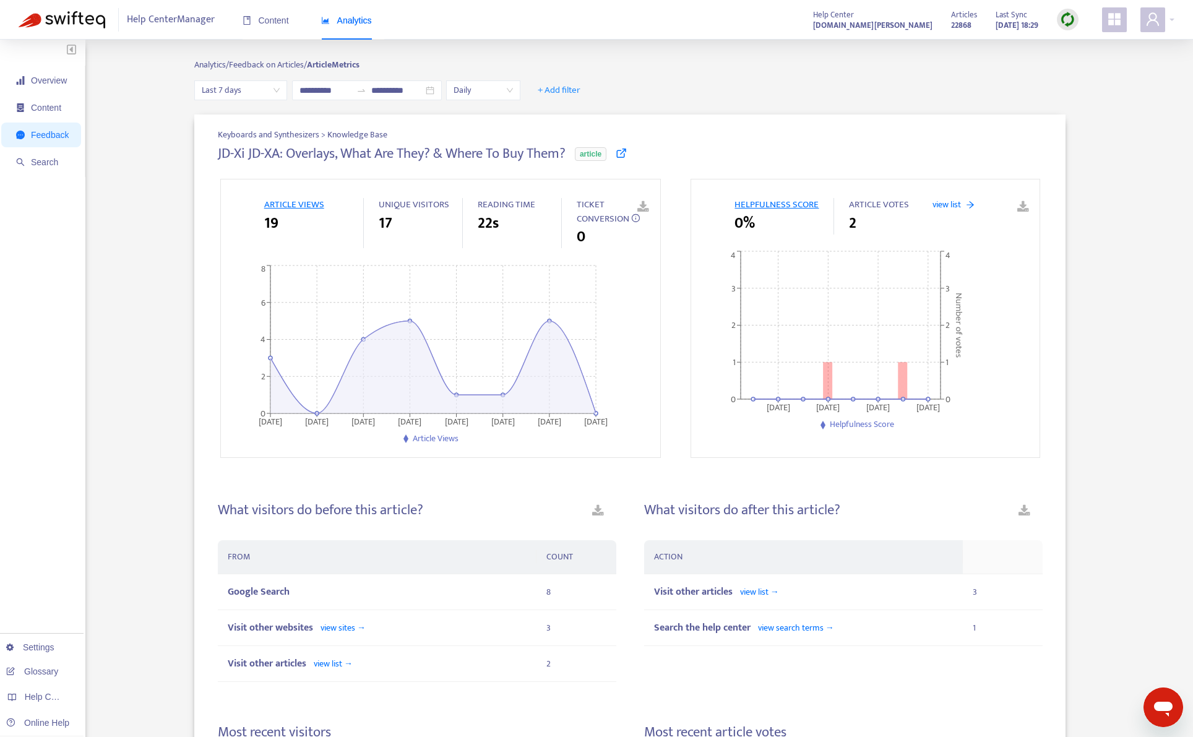
click at [627, 153] on icon at bounding box center [620, 152] width 11 height 11
click at [140, 381] on div "Keyboards and Synthesizers > Knowledge Base JD-Xi JD-XA: Overlays, What Are The…" at bounding box center [629, 669] width 1089 height 1111
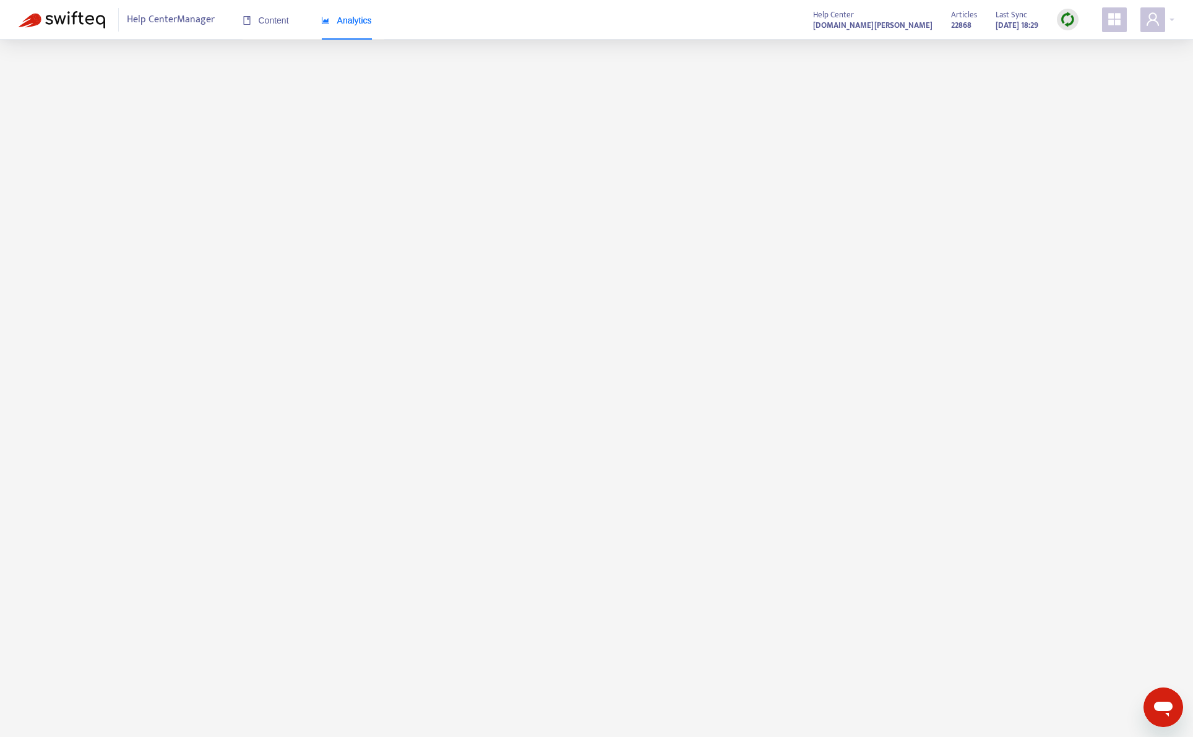
scroll to position [40, 0]
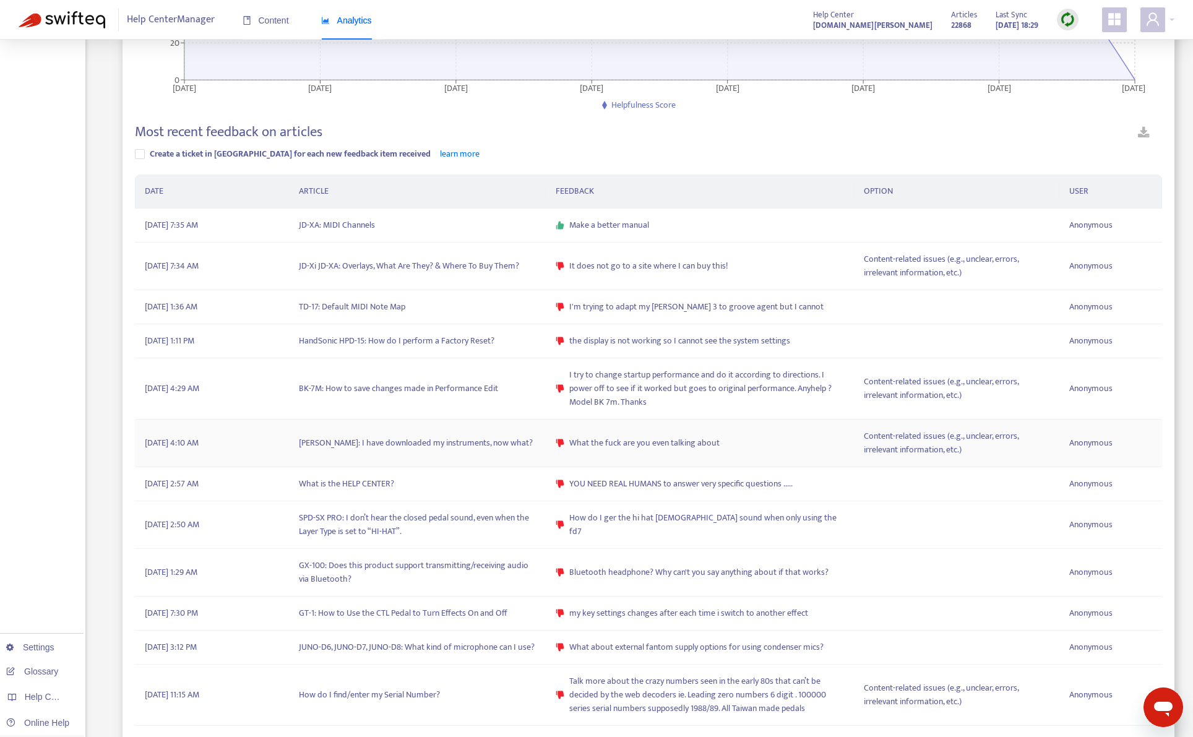
scroll to position [240, 0]
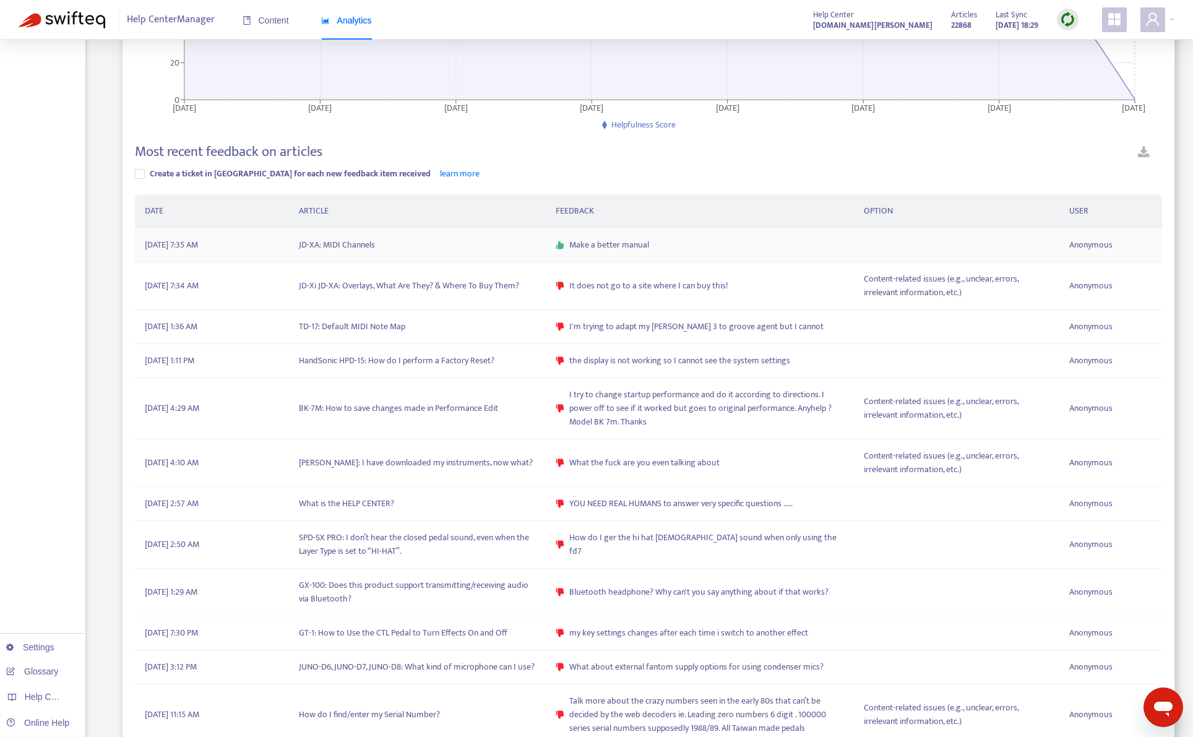
click at [345, 248] on td "JD-XA: MIDI Channels" at bounding box center [417, 245] width 257 height 34
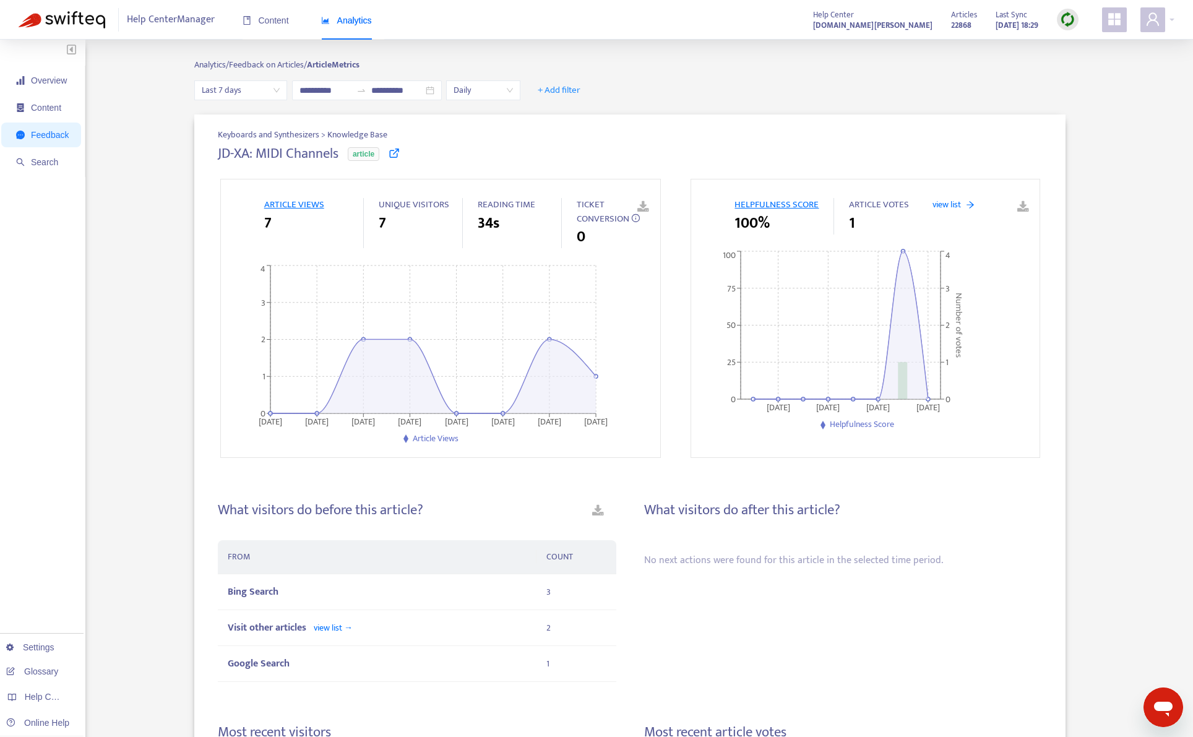
click at [390, 155] on icon at bounding box center [393, 152] width 11 height 11
click at [111, 278] on div "Keyboards and Synthesizers > Knowledge Base JD-XA: MIDI Channels article ARTICL…" at bounding box center [629, 662] width 1089 height 1097
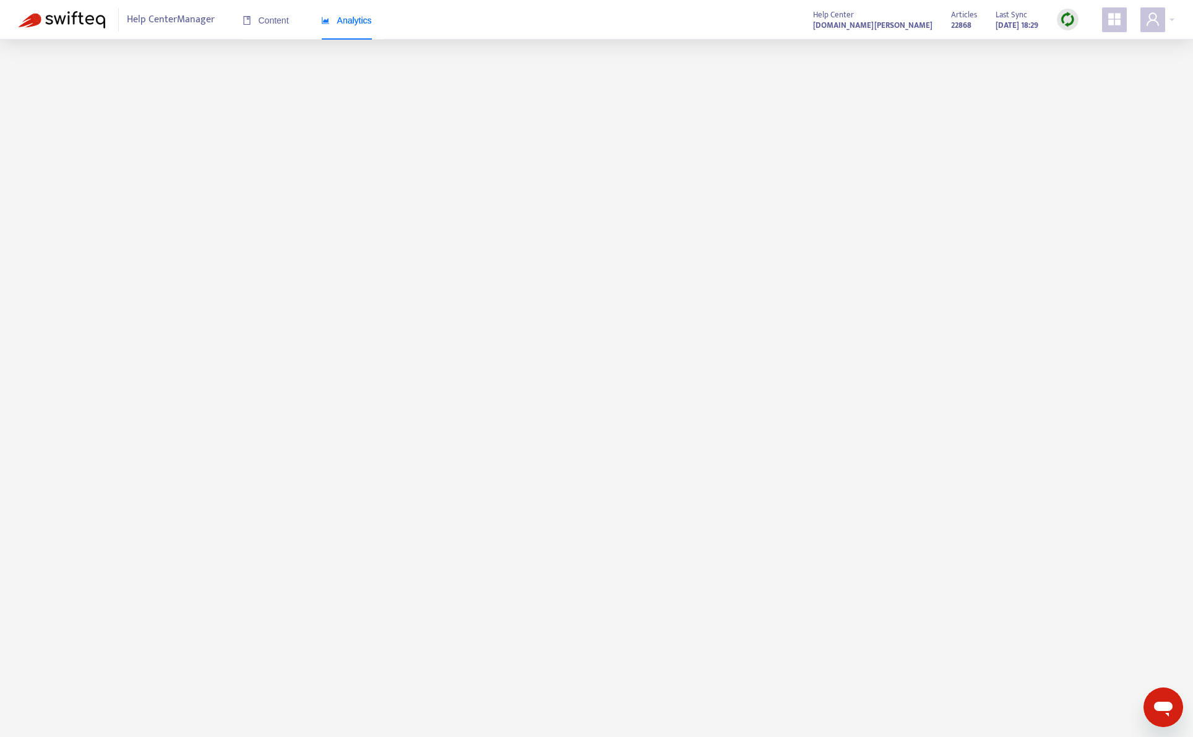
scroll to position [58, 0]
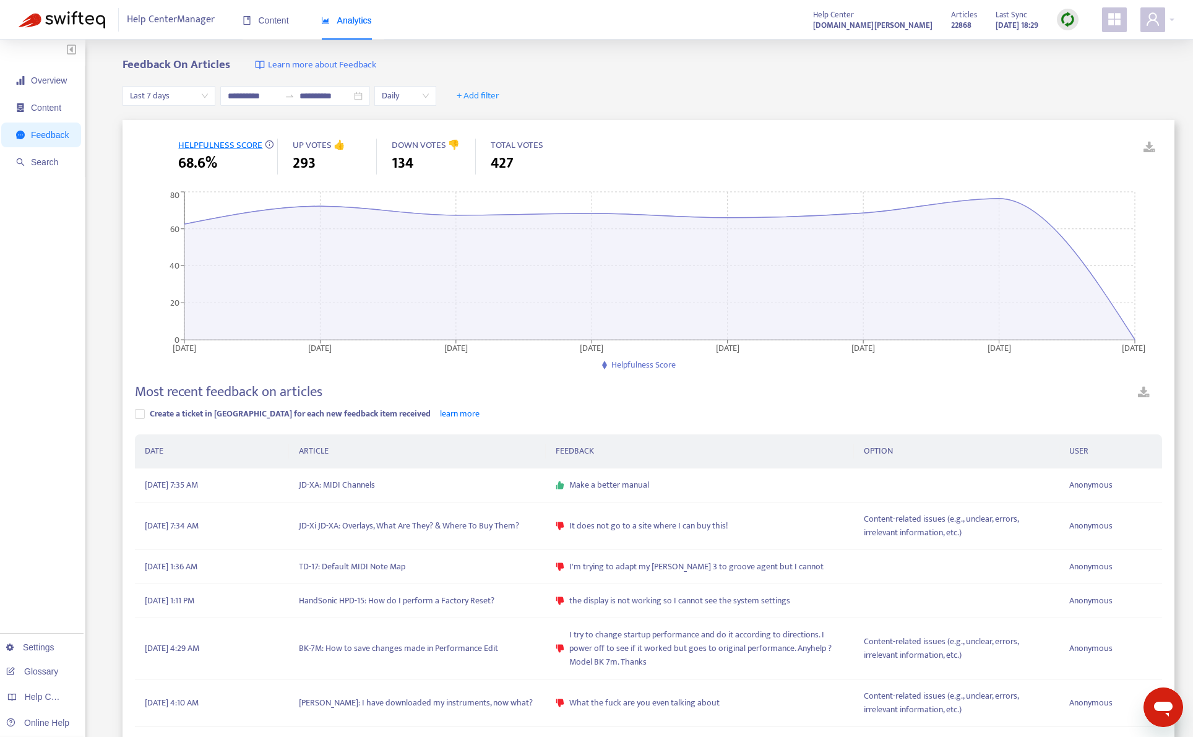
click at [200, 100] on span "Last 7 days" at bounding box center [169, 96] width 78 height 19
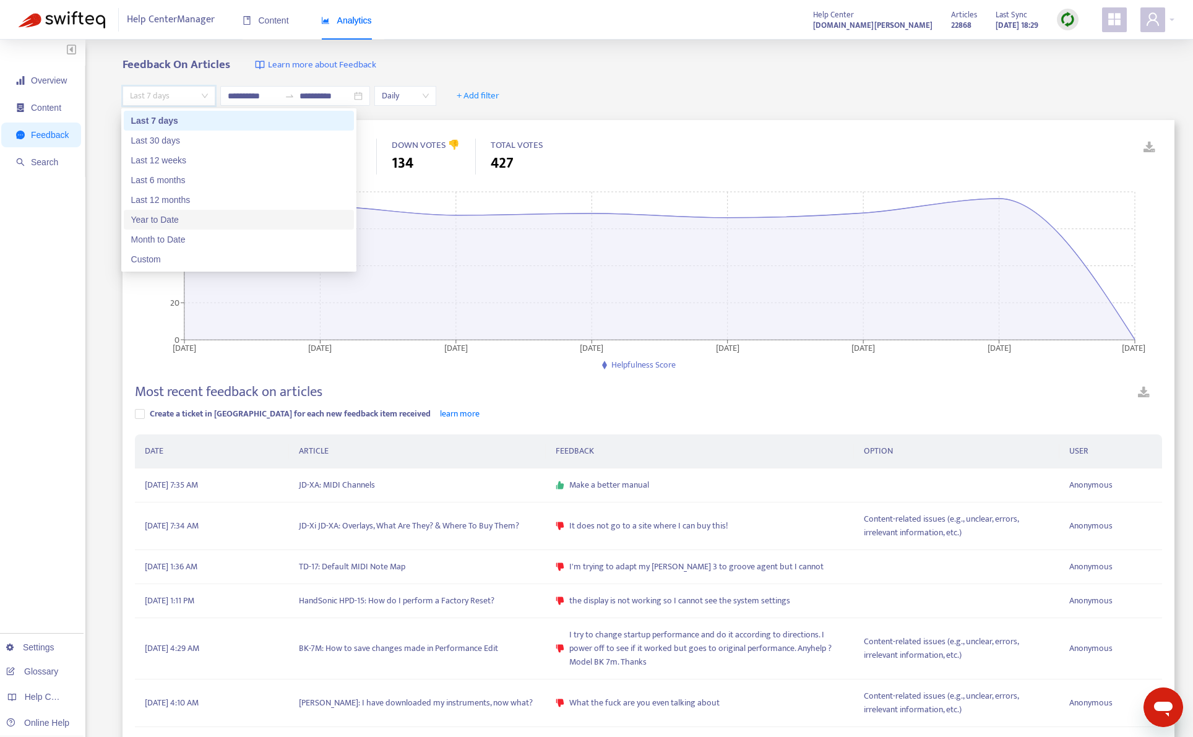
click at [195, 221] on div "Year to Date" at bounding box center [238, 220] width 215 height 14
type input "**********"
